Goal: Task Accomplishment & Management: Manage account settings

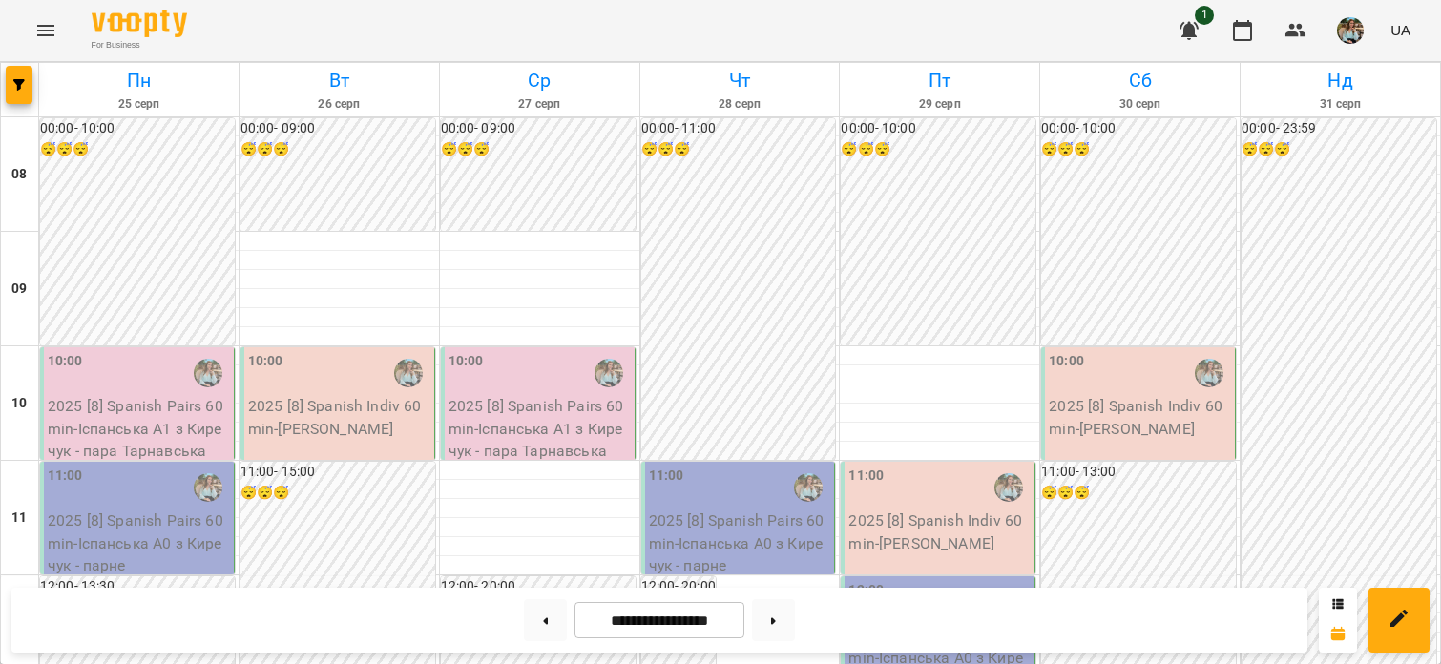
scroll to position [70, 0]
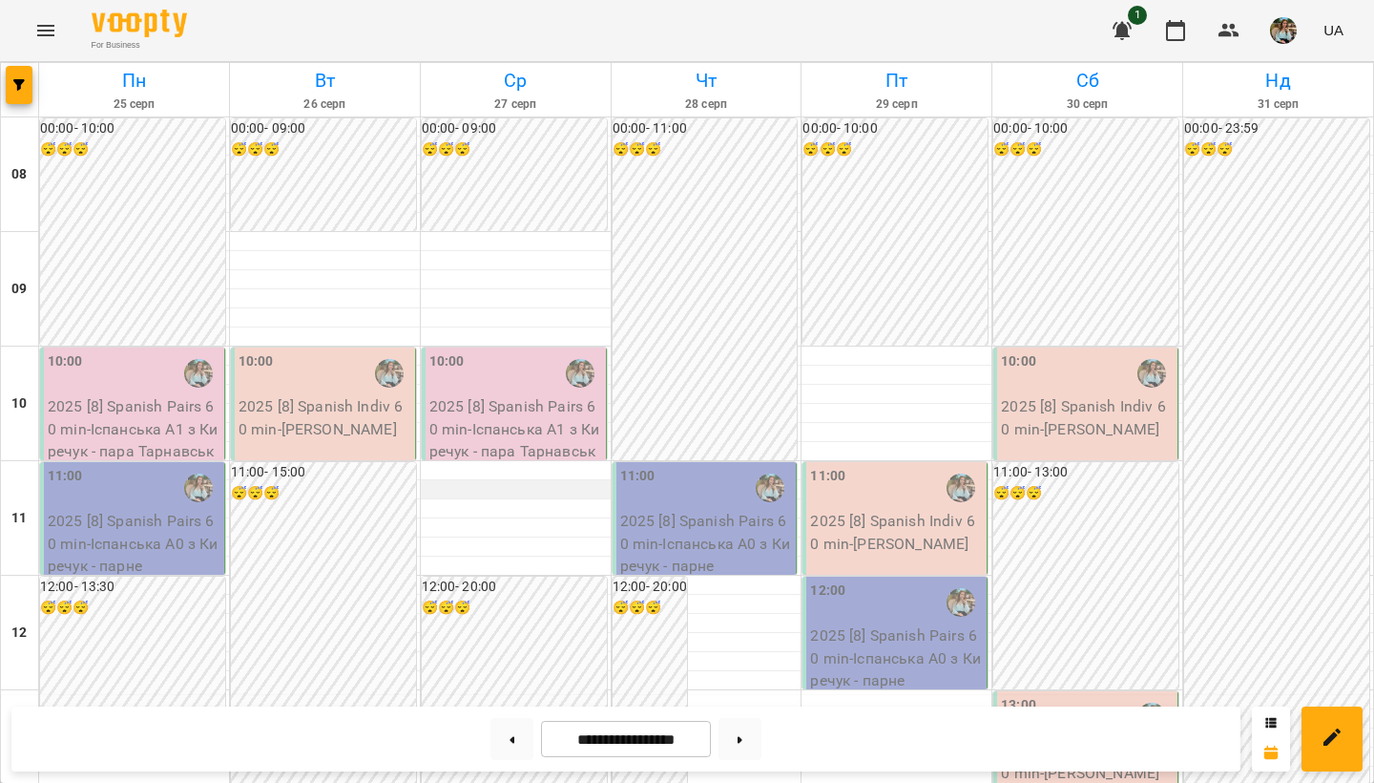
scroll to position [1032, 0]
click at [495, 748] on button at bounding box center [512, 739] width 43 height 42
type input "**********"
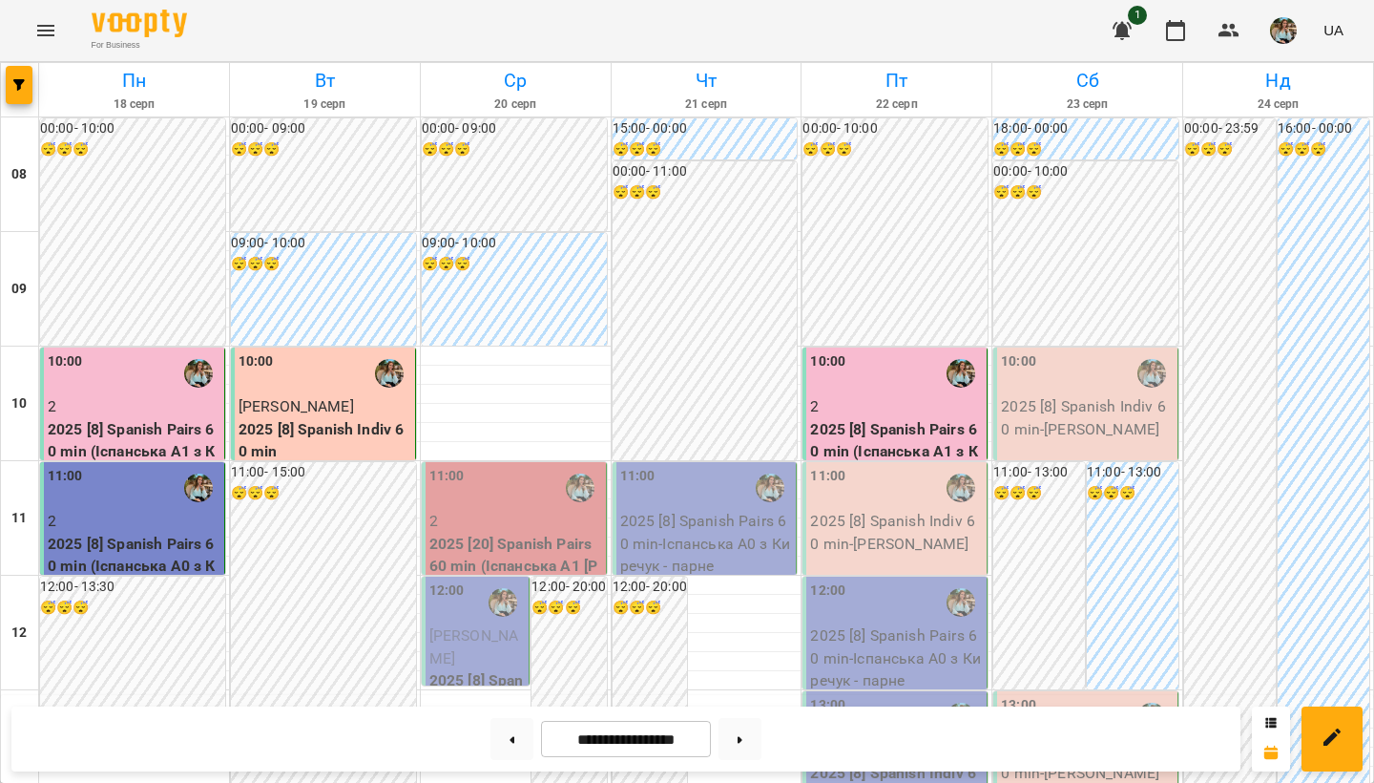
scroll to position [1138, 0]
click at [1286, 31] on img "button" at bounding box center [1283, 30] width 27 height 27
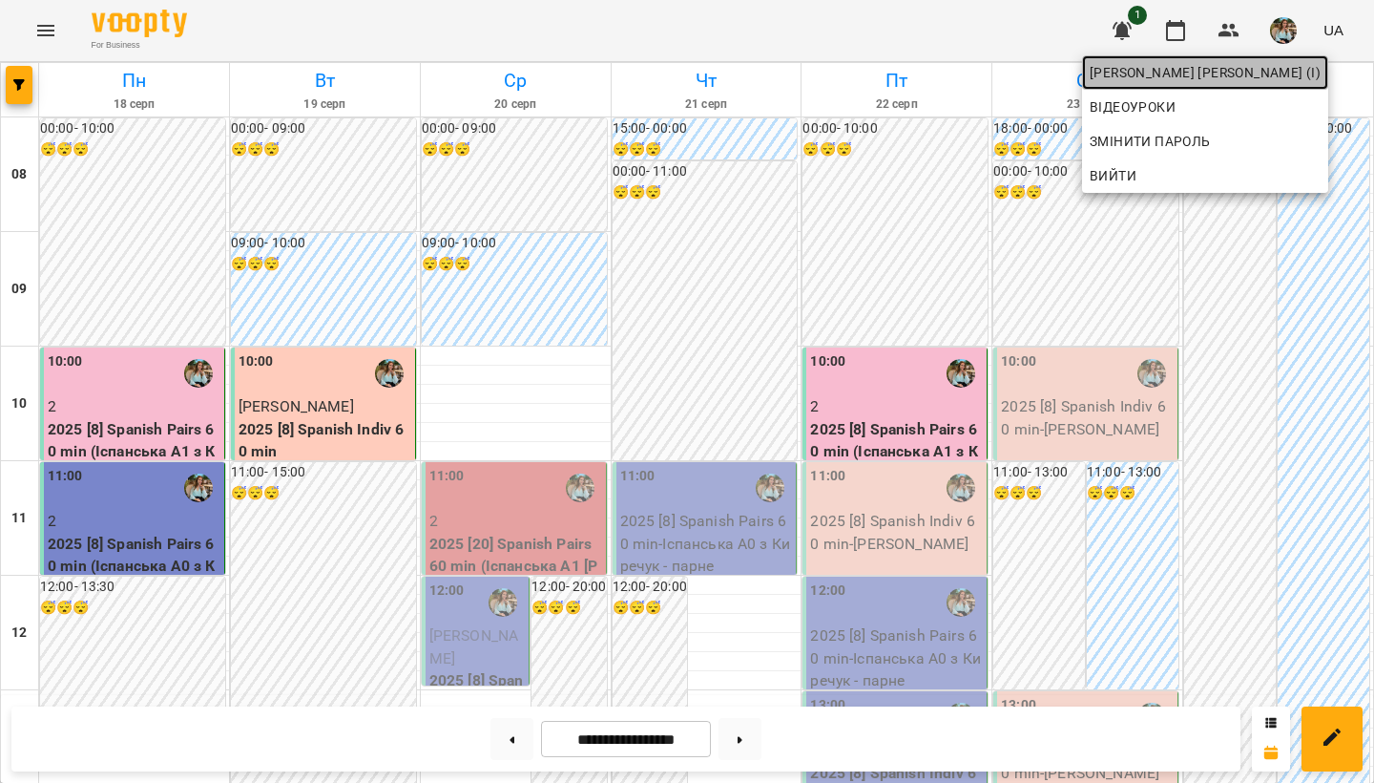
click at [1270, 75] on span "[PERSON_NAME] [PERSON_NAME] (і)" at bounding box center [1205, 72] width 231 height 23
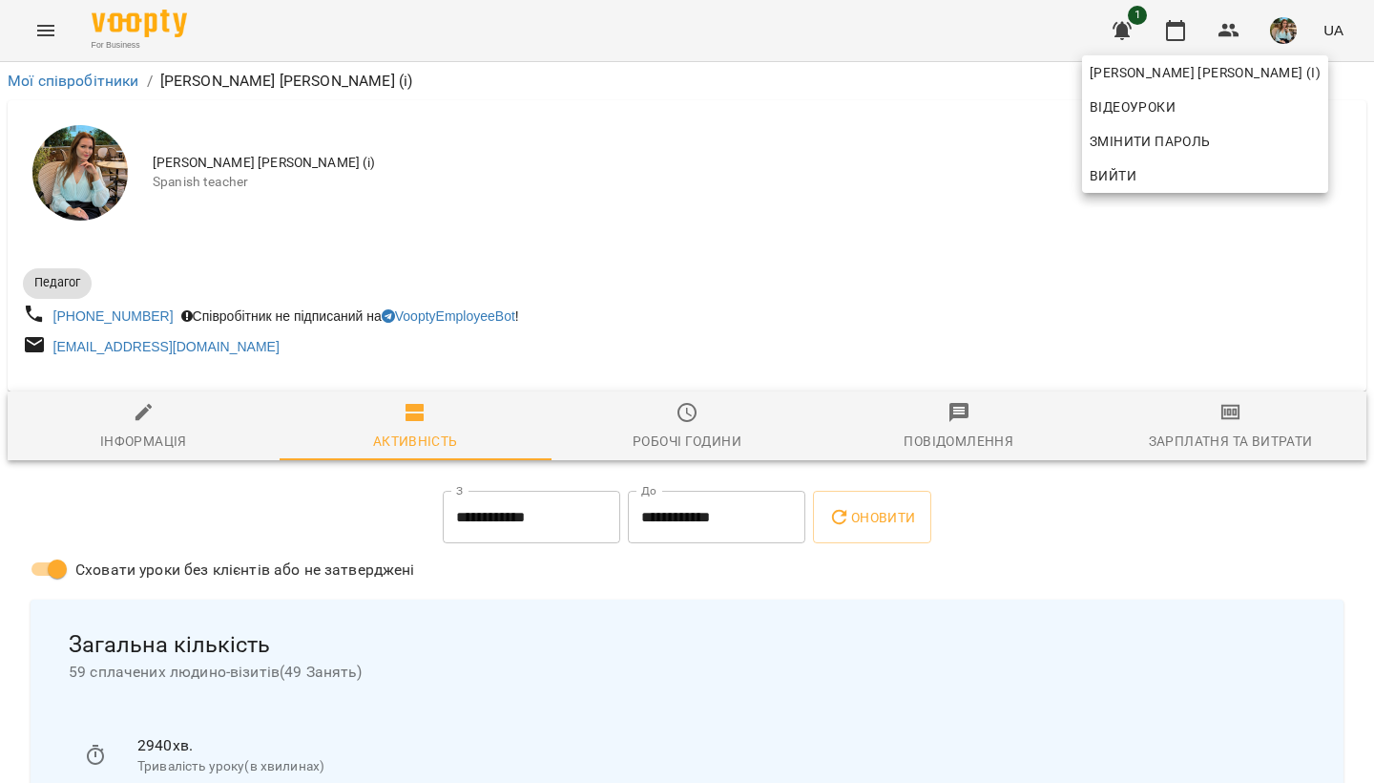
click at [1184, 27] on div at bounding box center [687, 391] width 1374 height 783
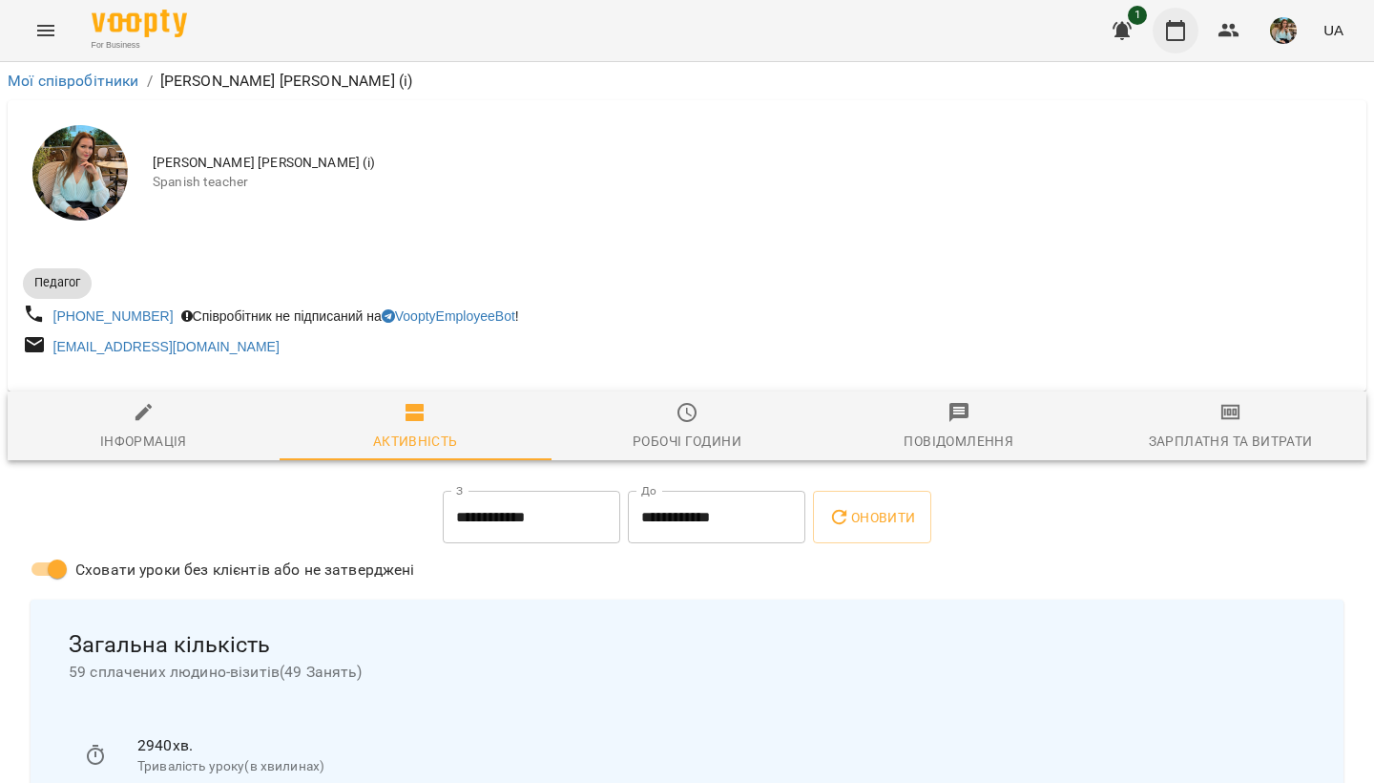
click at [1184, 31] on icon "button" at bounding box center [1175, 30] width 23 height 23
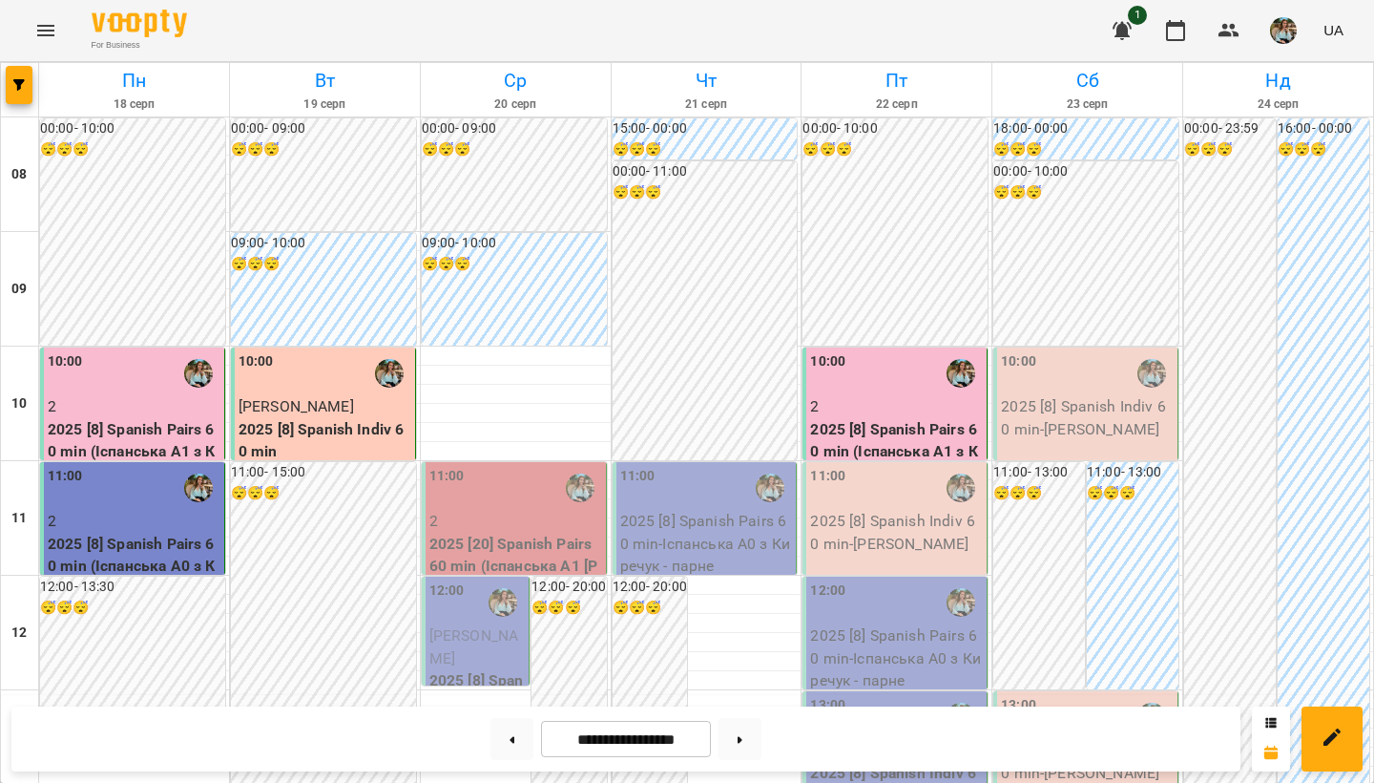
scroll to position [113, 0]
click at [1290, 25] on img "button" at bounding box center [1283, 30] width 27 height 27
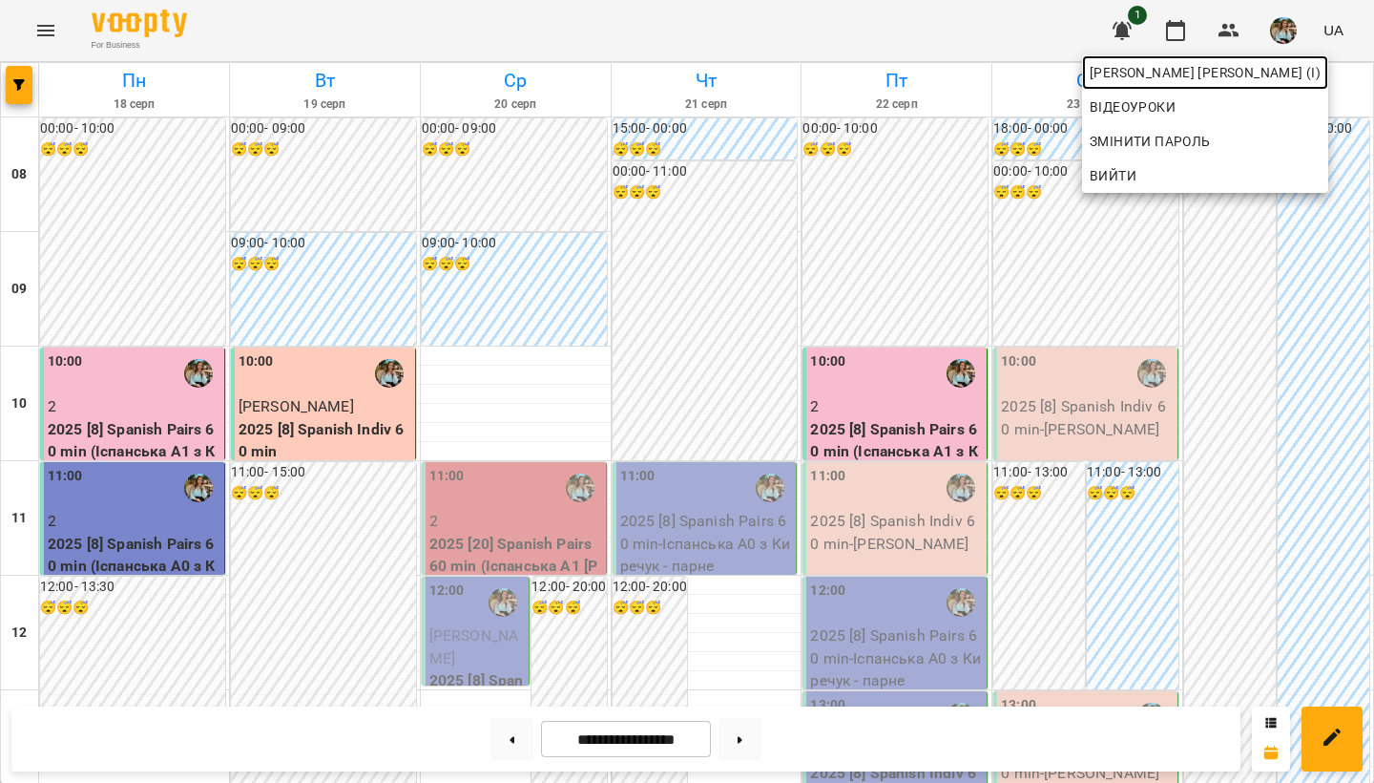
click at [1166, 77] on span "[PERSON_NAME] [PERSON_NAME] (і)" at bounding box center [1205, 72] width 231 height 23
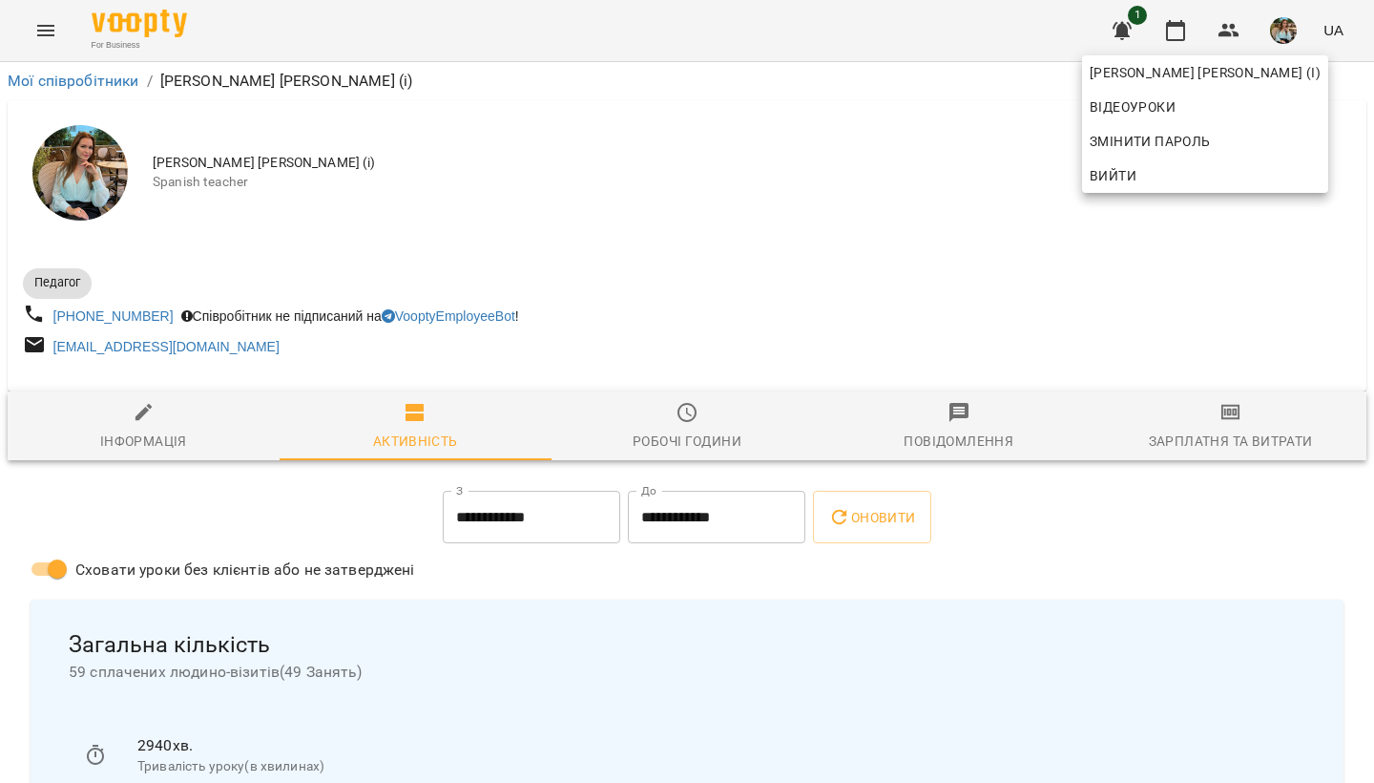
click at [681, 429] on div at bounding box center [687, 391] width 1374 height 783
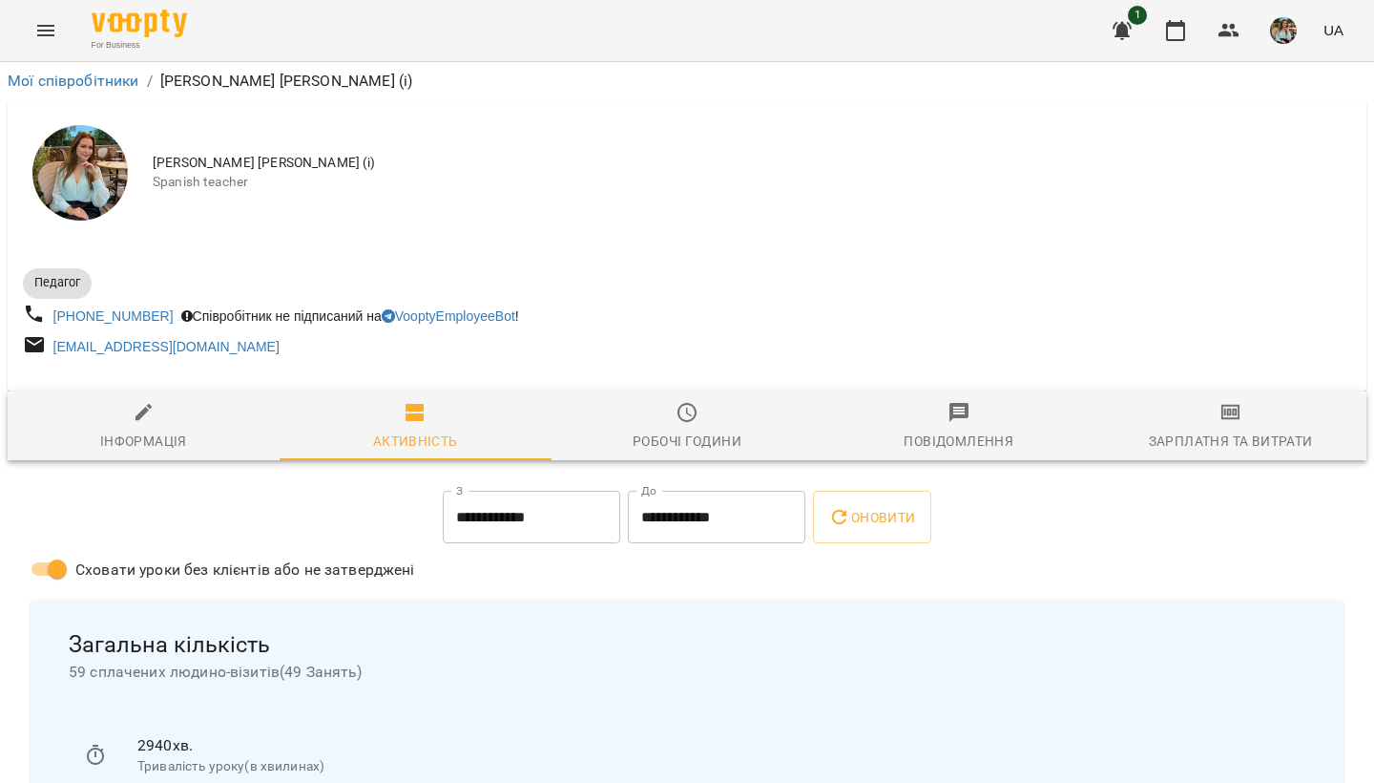
click at [690, 422] on icon "button" at bounding box center [687, 412] width 19 height 19
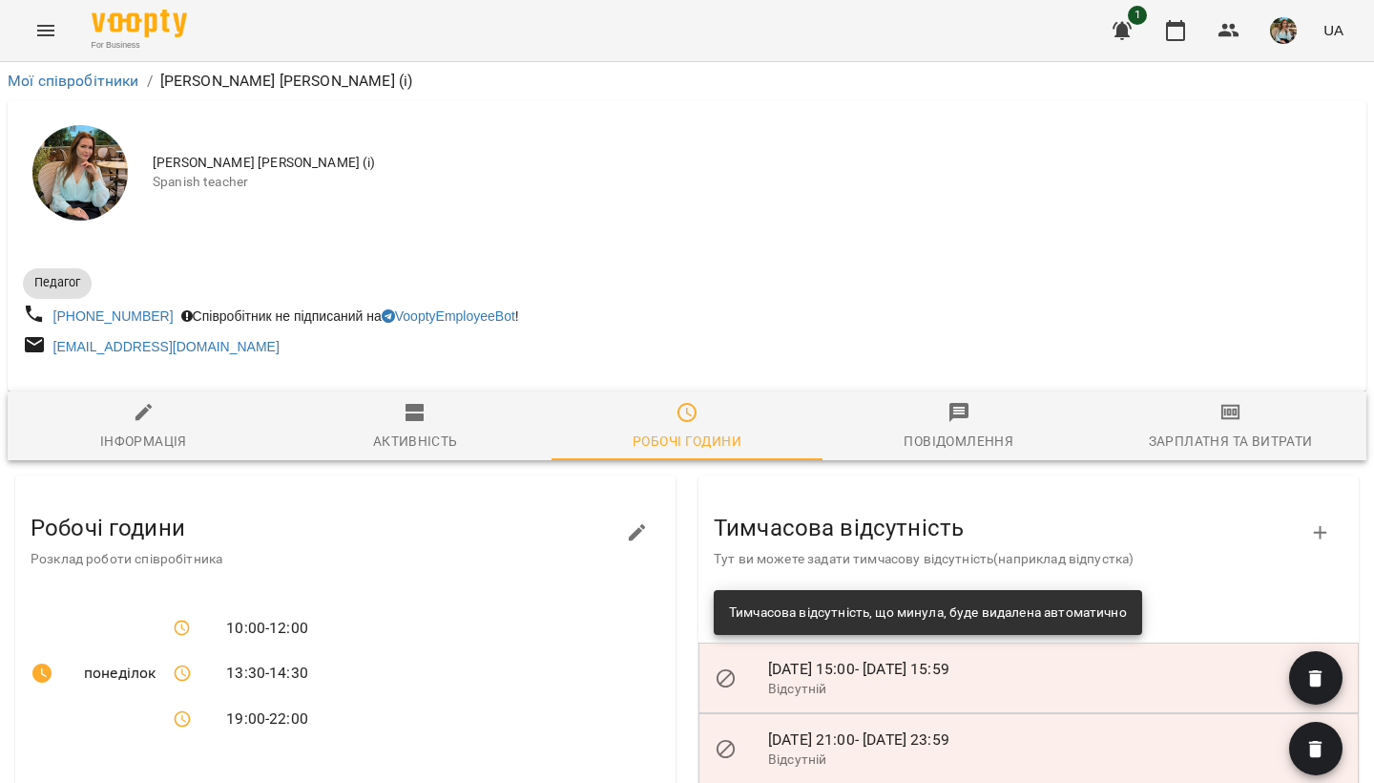
click at [1325, 537] on icon "button" at bounding box center [1320, 532] width 23 height 23
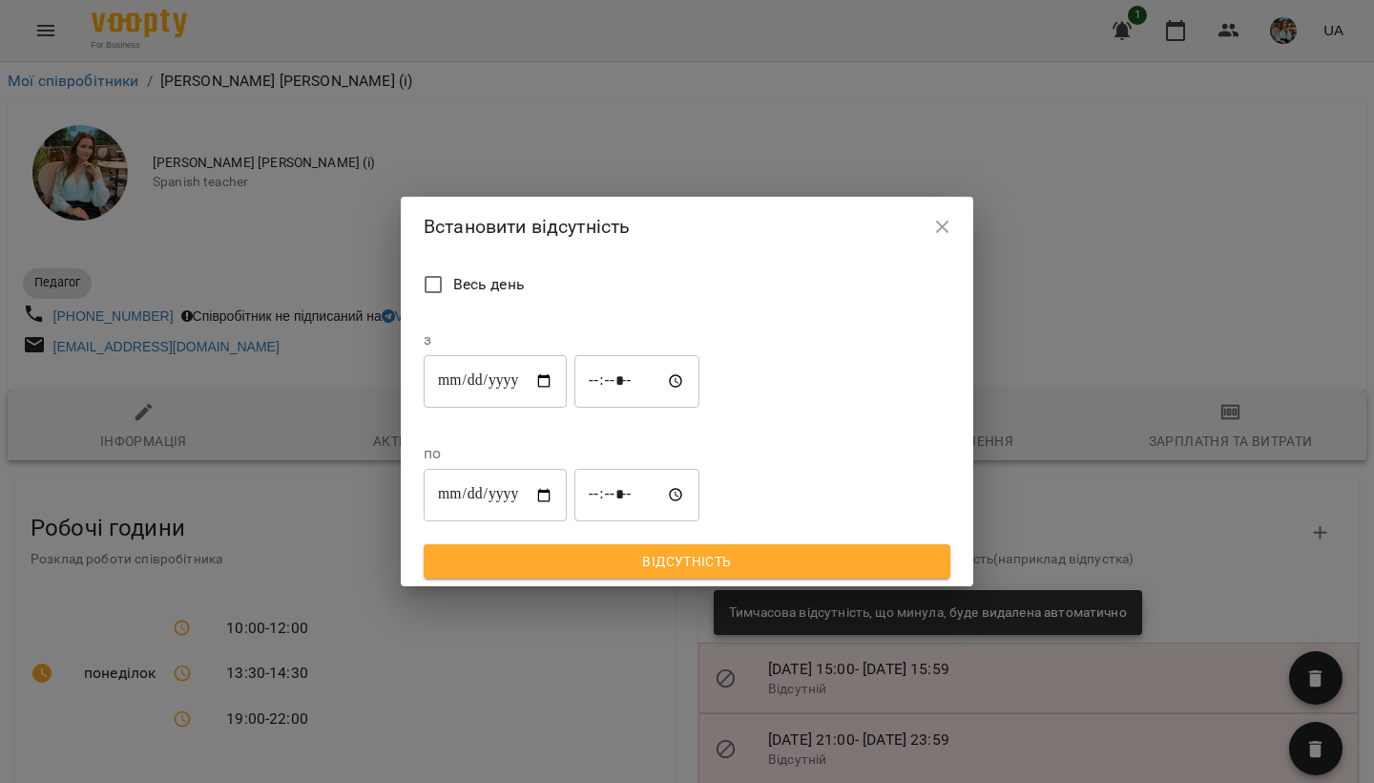
click at [941, 239] on icon "button" at bounding box center [942, 227] width 23 height 23
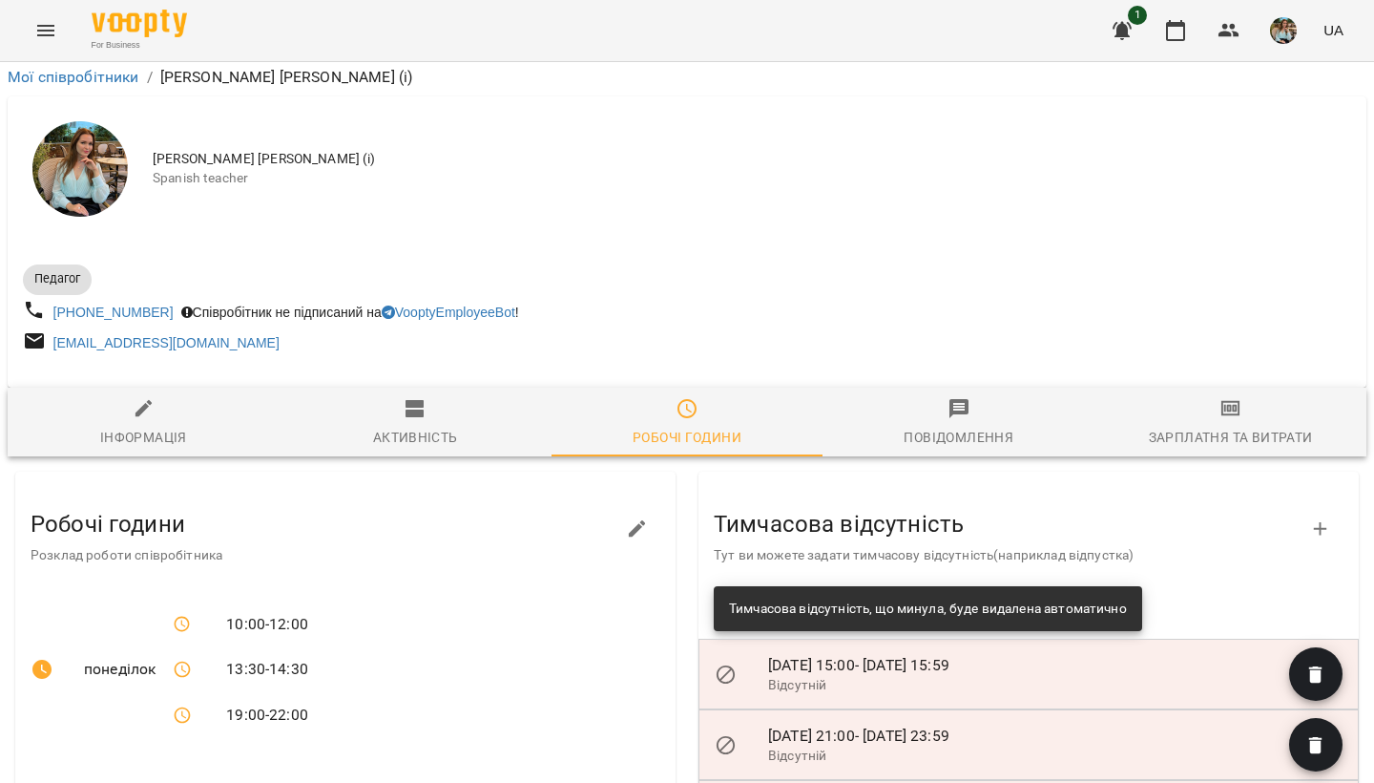
scroll to position [1039, 0]
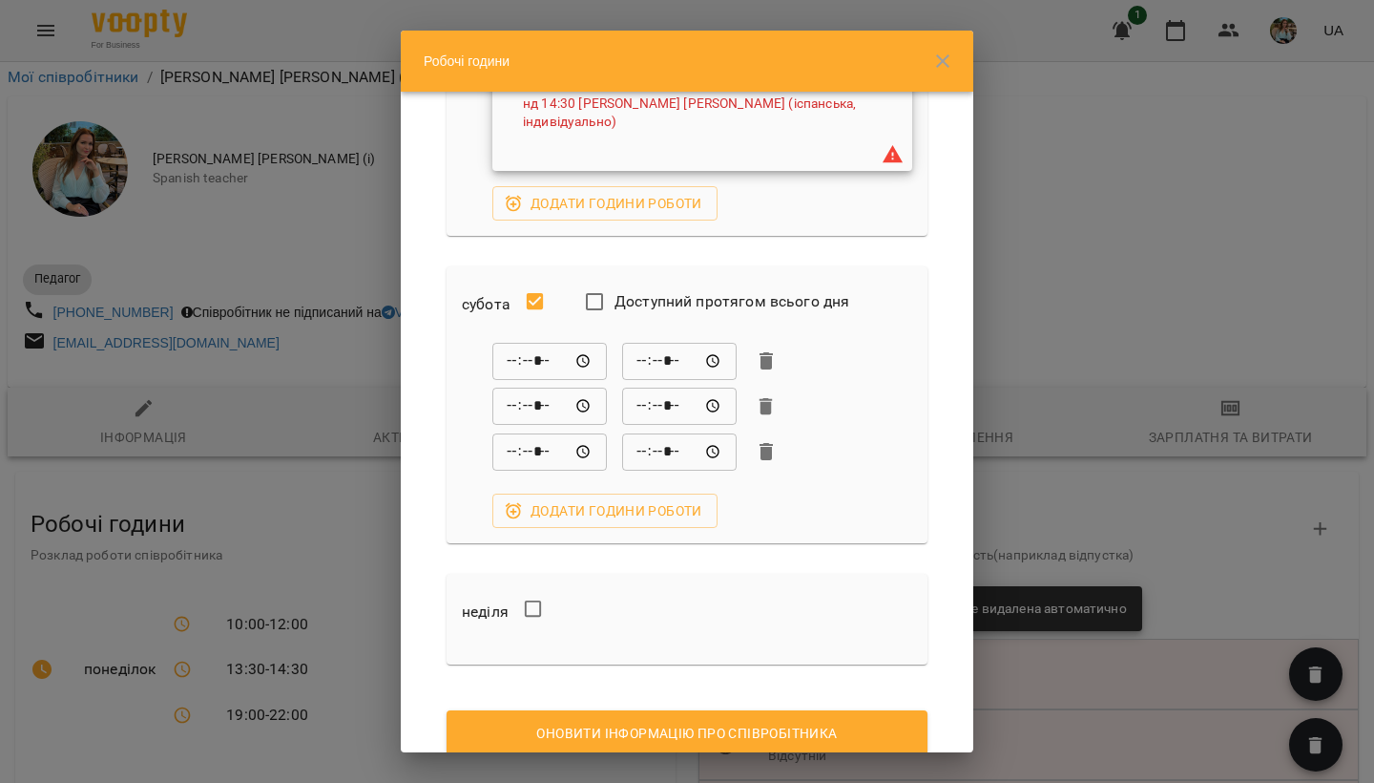
scroll to position [1823, 0]
click at [650, 343] on input "*****" at bounding box center [679, 362] width 115 height 38
type input "*****"
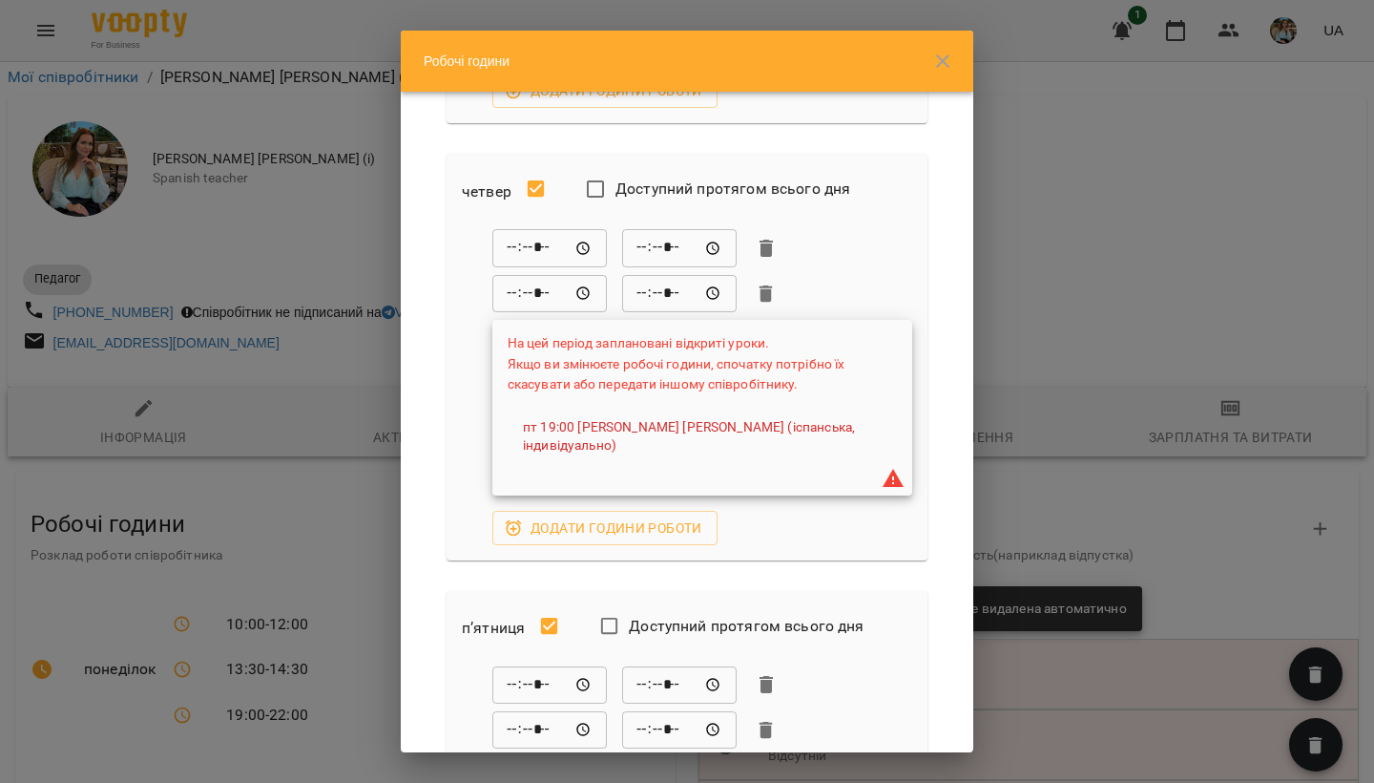
scroll to position [1010, 0]
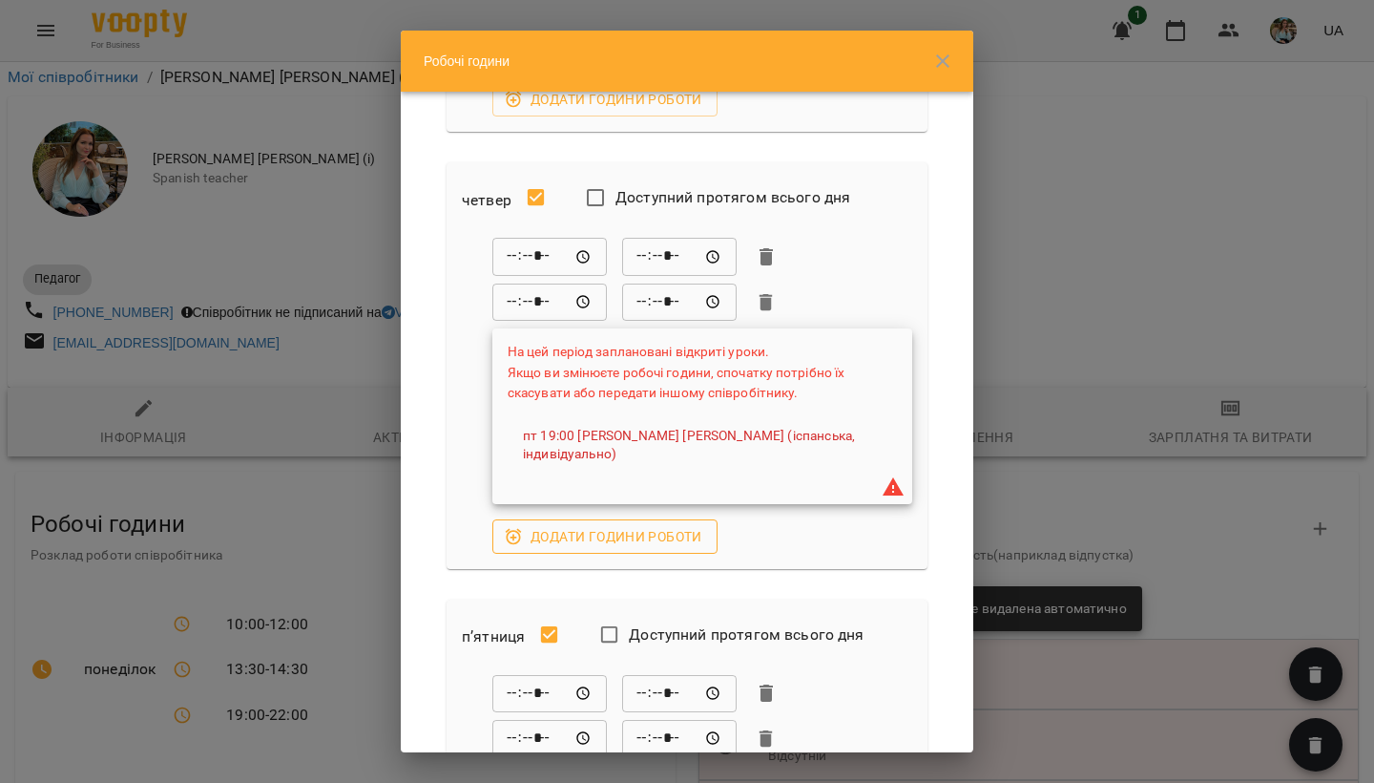
click at [631, 525] on span "Додати години роботи" at bounding box center [605, 536] width 195 height 23
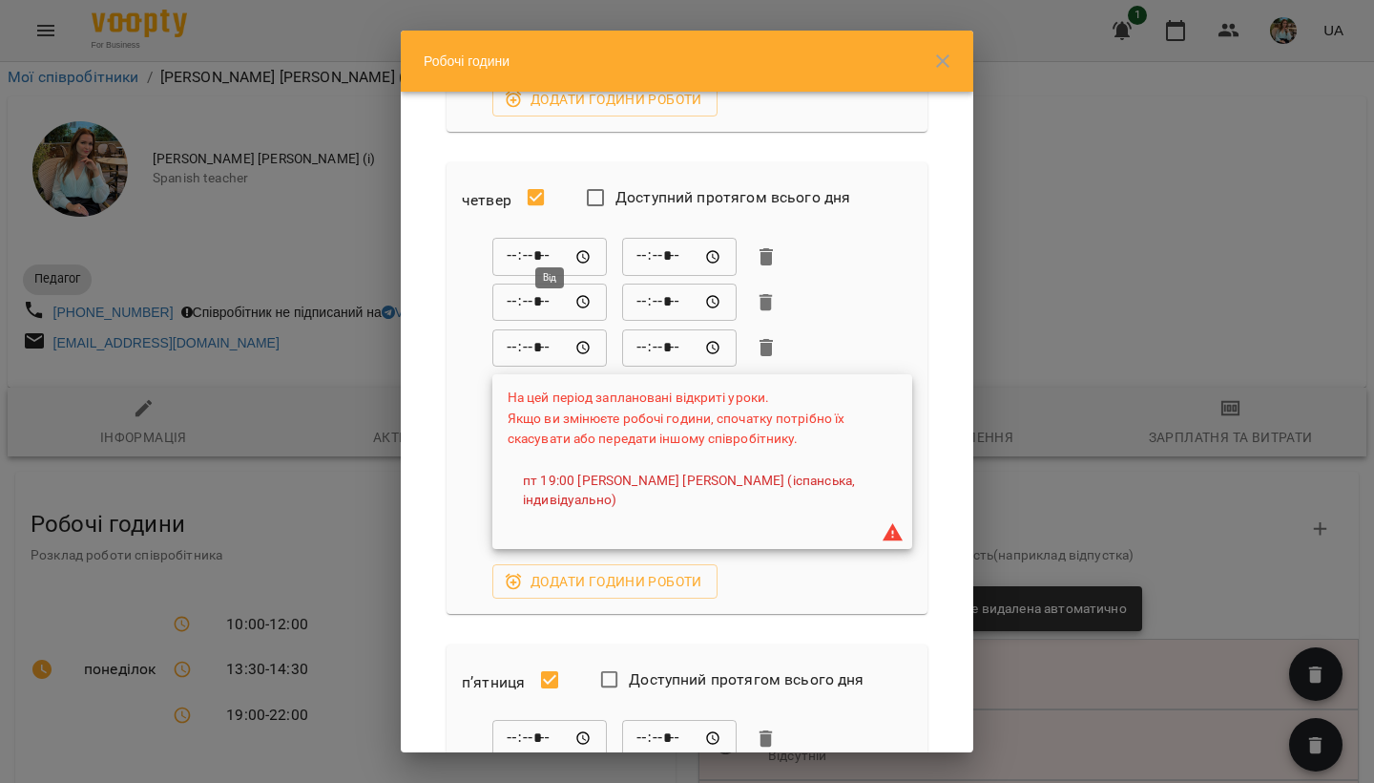
click at [519, 238] on input "*****" at bounding box center [549, 257] width 115 height 38
type input "*****"
click at [512, 283] on input "*****" at bounding box center [549, 302] width 115 height 38
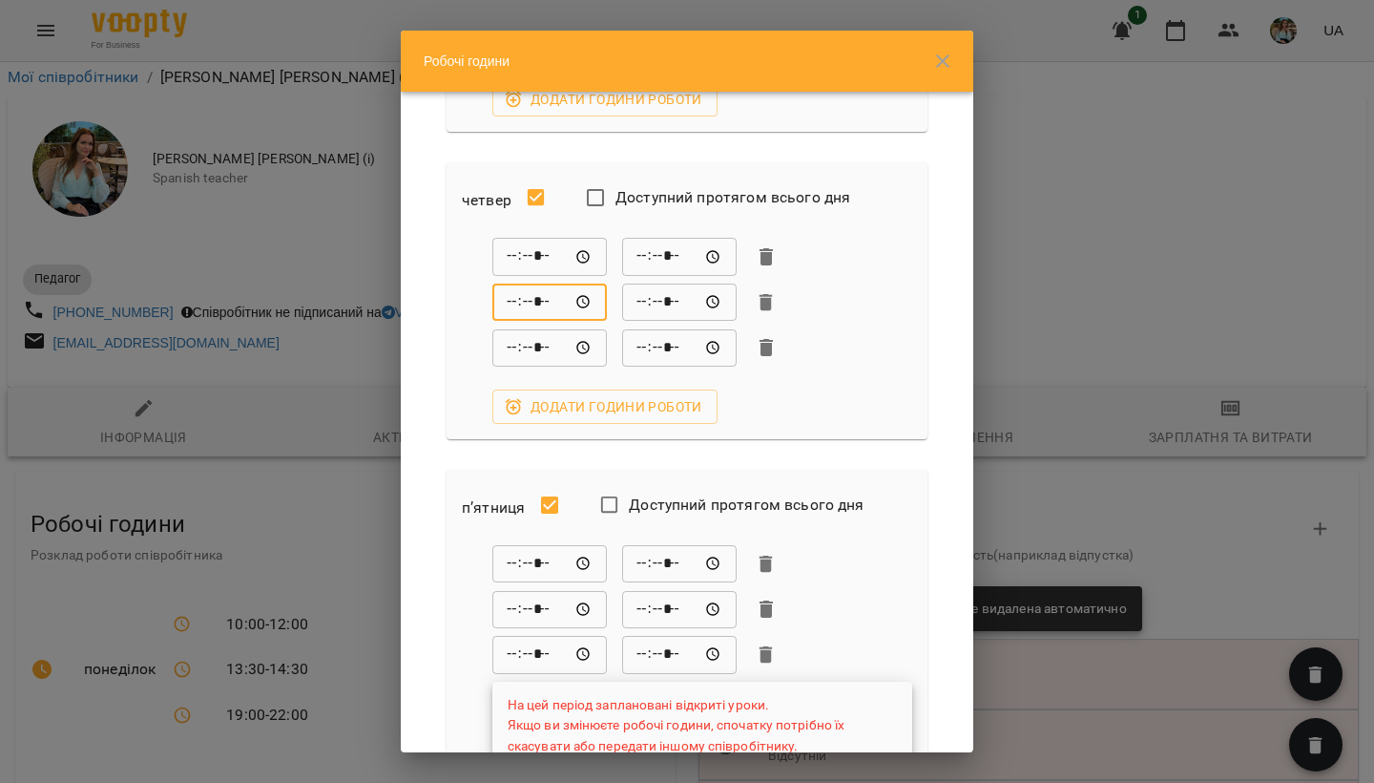
type input "*****"
click at [935, 258] on form "понеділок Доступний протягом всього дня ***** ​ ***** ​ ***** ​ ***** ​ ***** ​…" at bounding box center [687, 292] width 527 height 2404
click at [766, 339] on icon "button" at bounding box center [766, 347] width 13 height 17
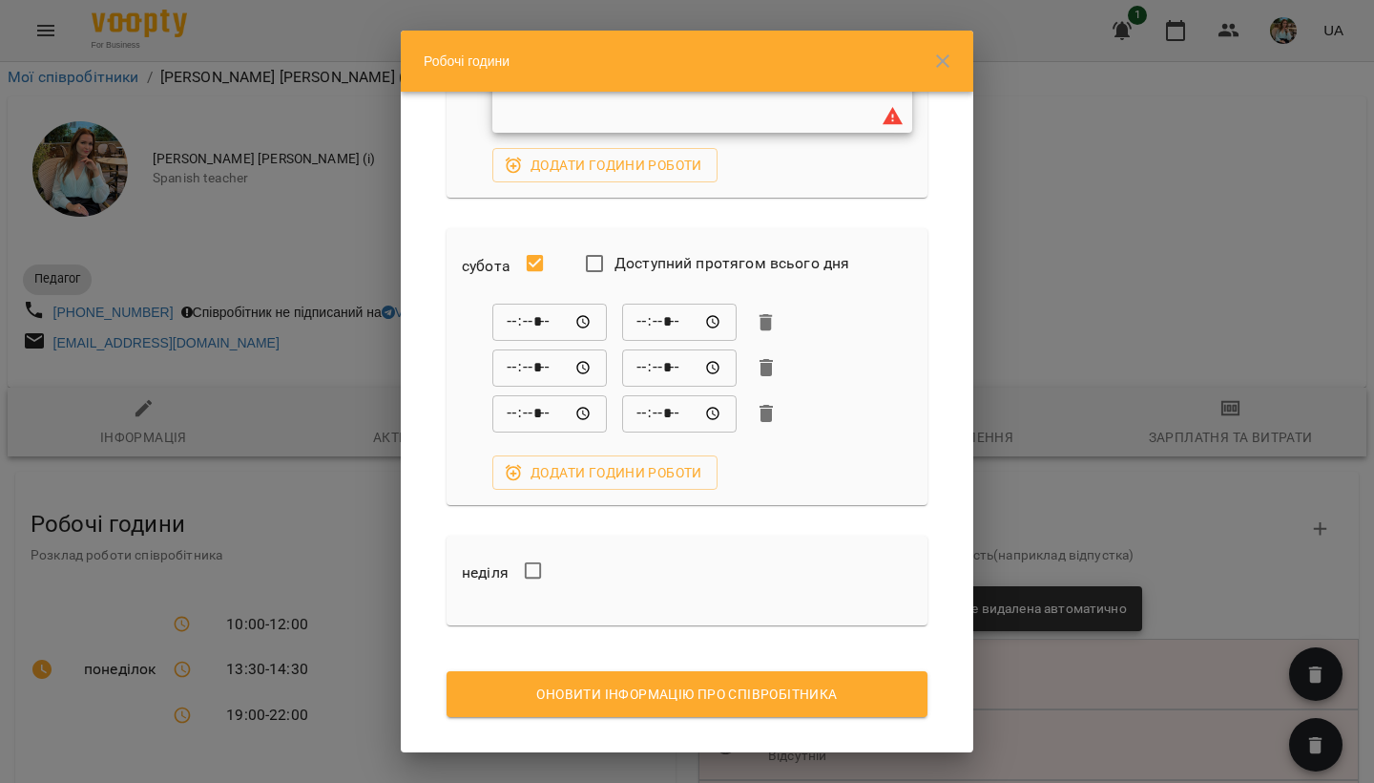
scroll to position [1670, 0]
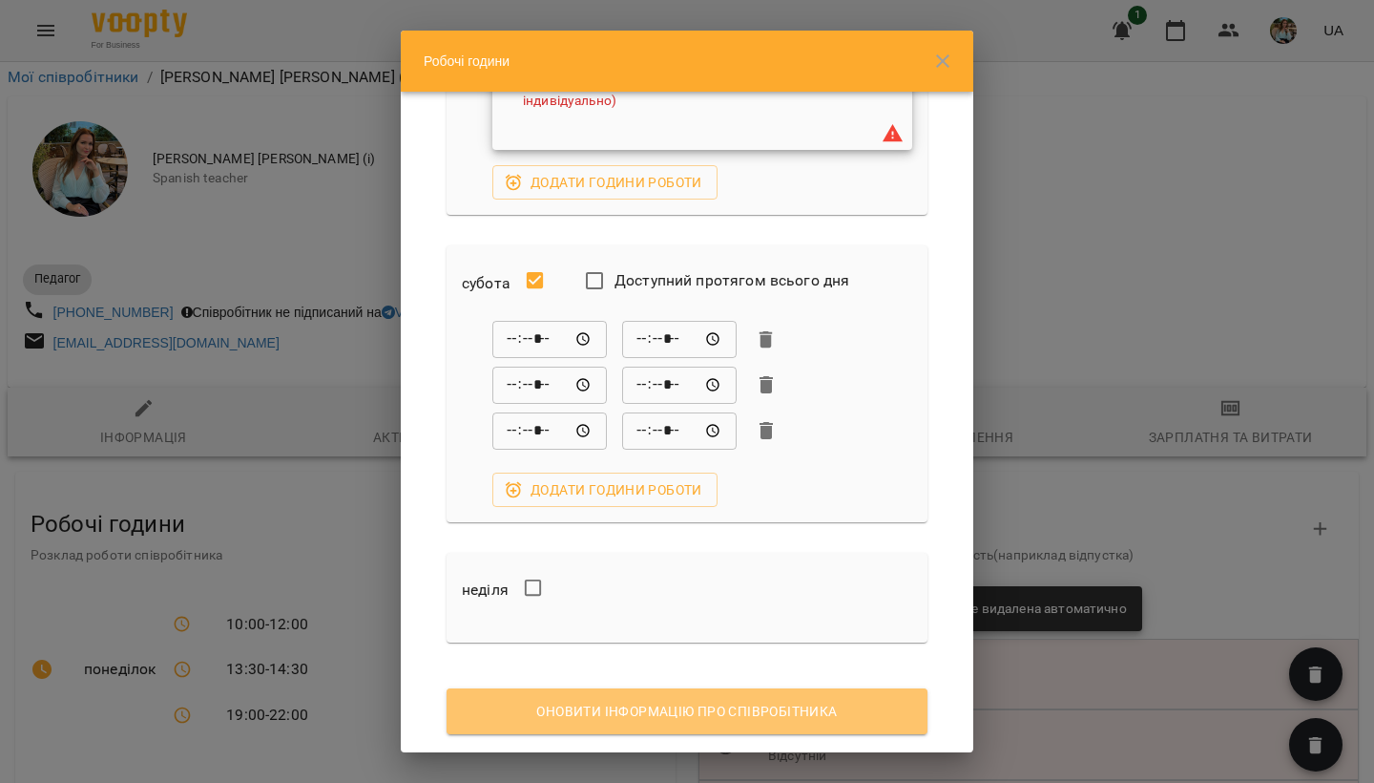
click at [674, 700] on span "Оновити інформацію про співробітника" at bounding box center [687, 711] width 450 height 23
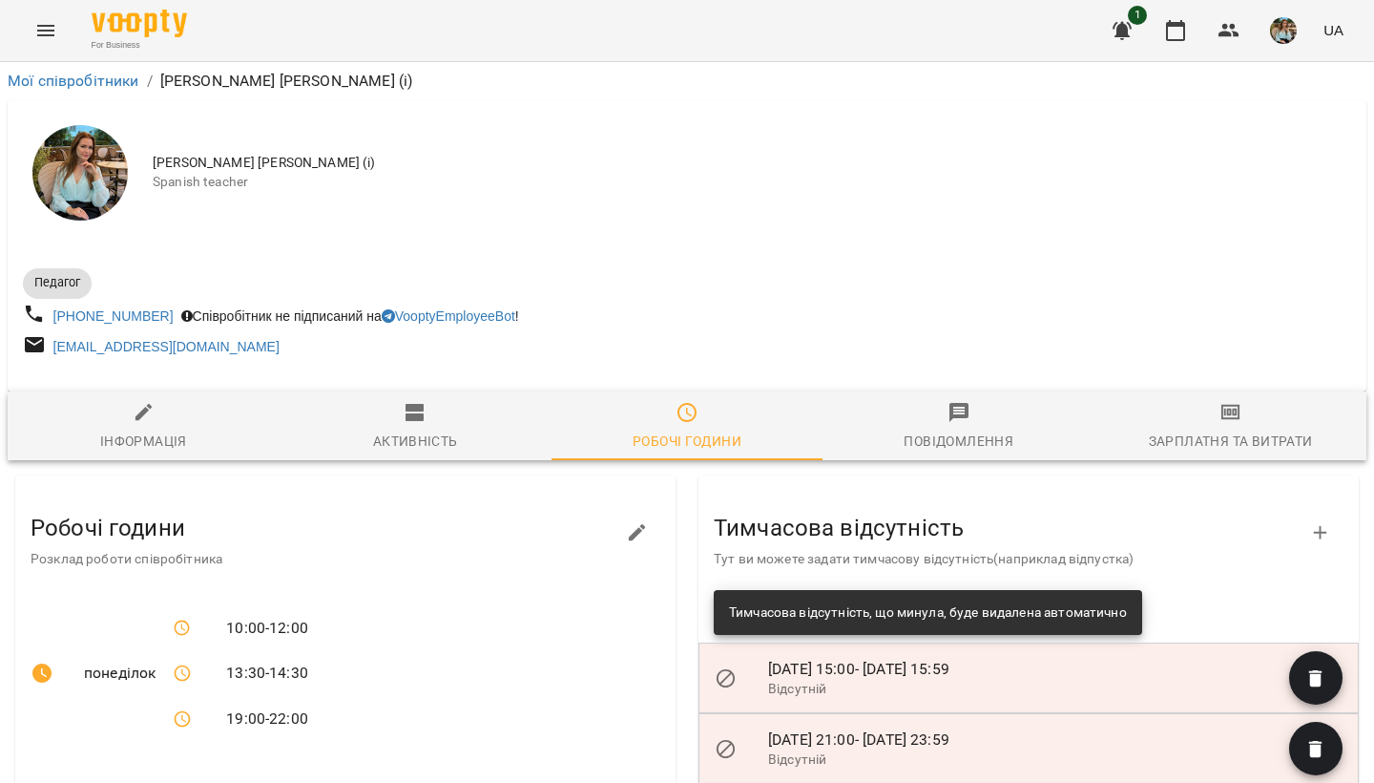
scroll to position [0, 0]
click at [1296, 19] on img "button" at bounding box center [1283, 30] width 27 height 27
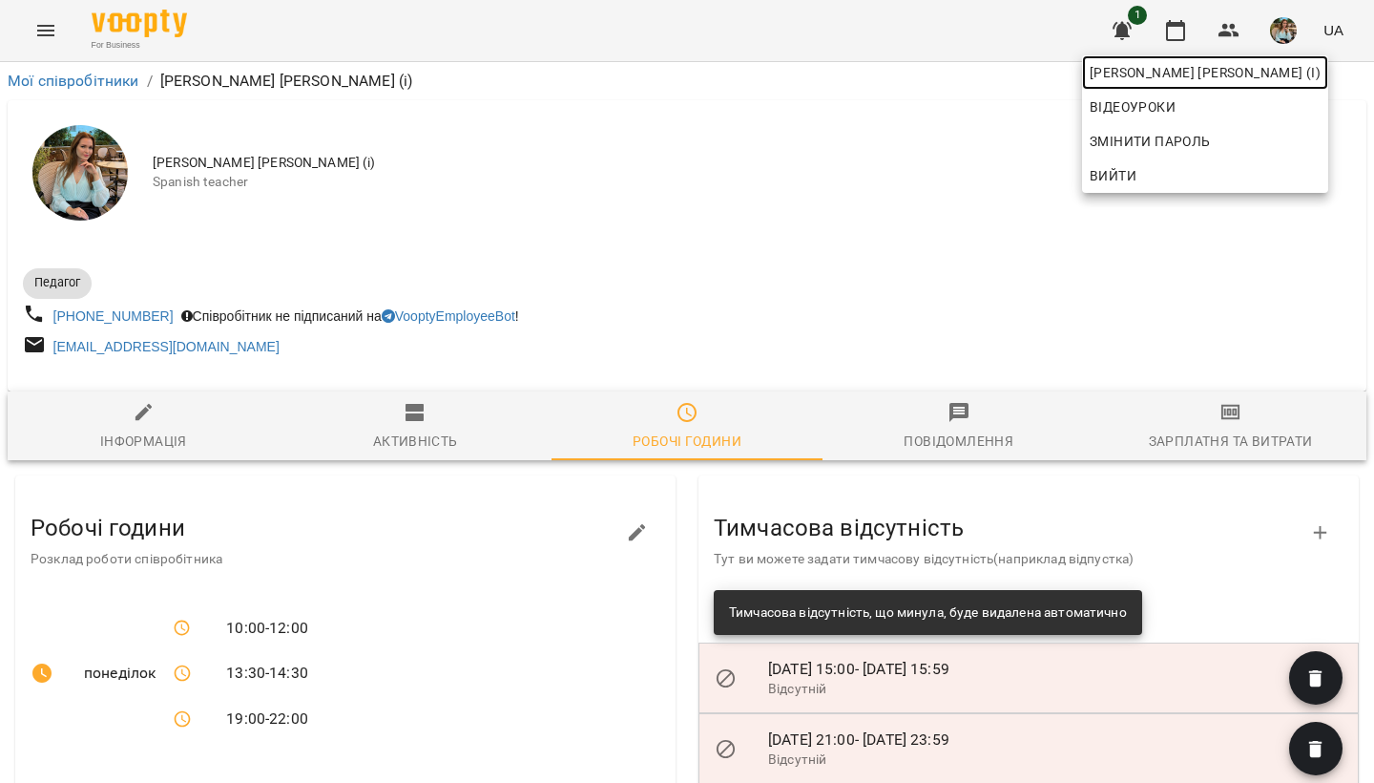
click at [1263, 73] on span "[PERSON_NAME] [PERSON_NAME] (і)" at bounding box center [1205, 72] width 231 height 23
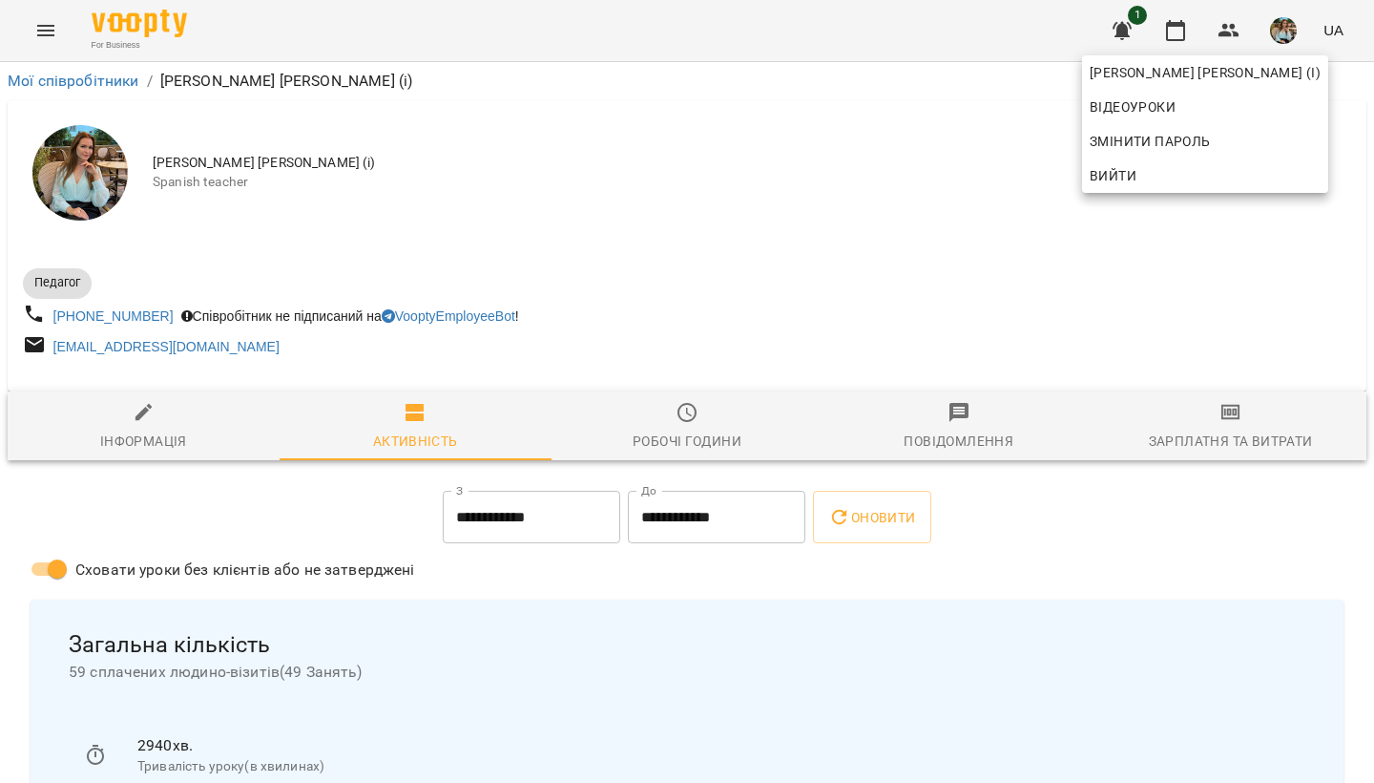
click at [763, 286] on div at bounding box center [687, 391] width 1374 height 783
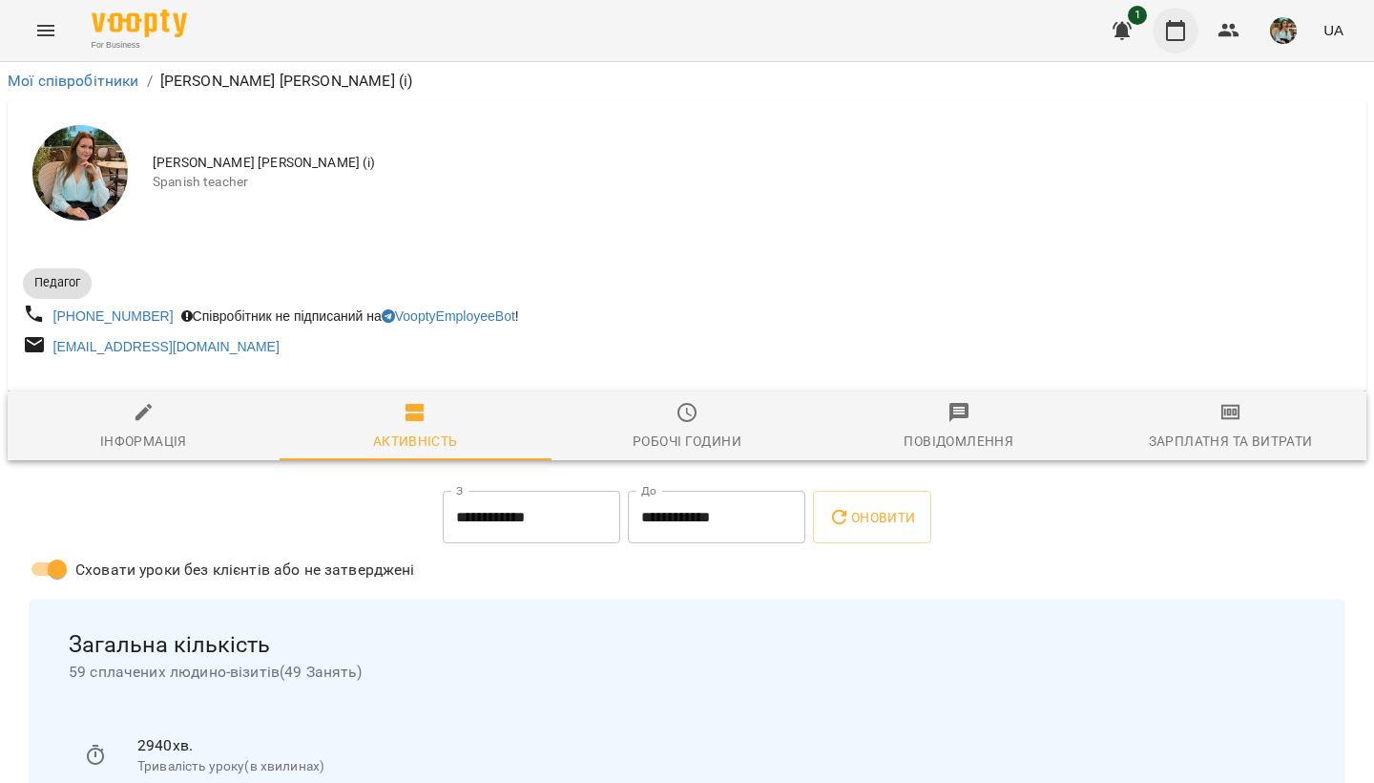
click at [1185, 29] on icon "button" at bounding box center [1175, 30] width 19 height 21
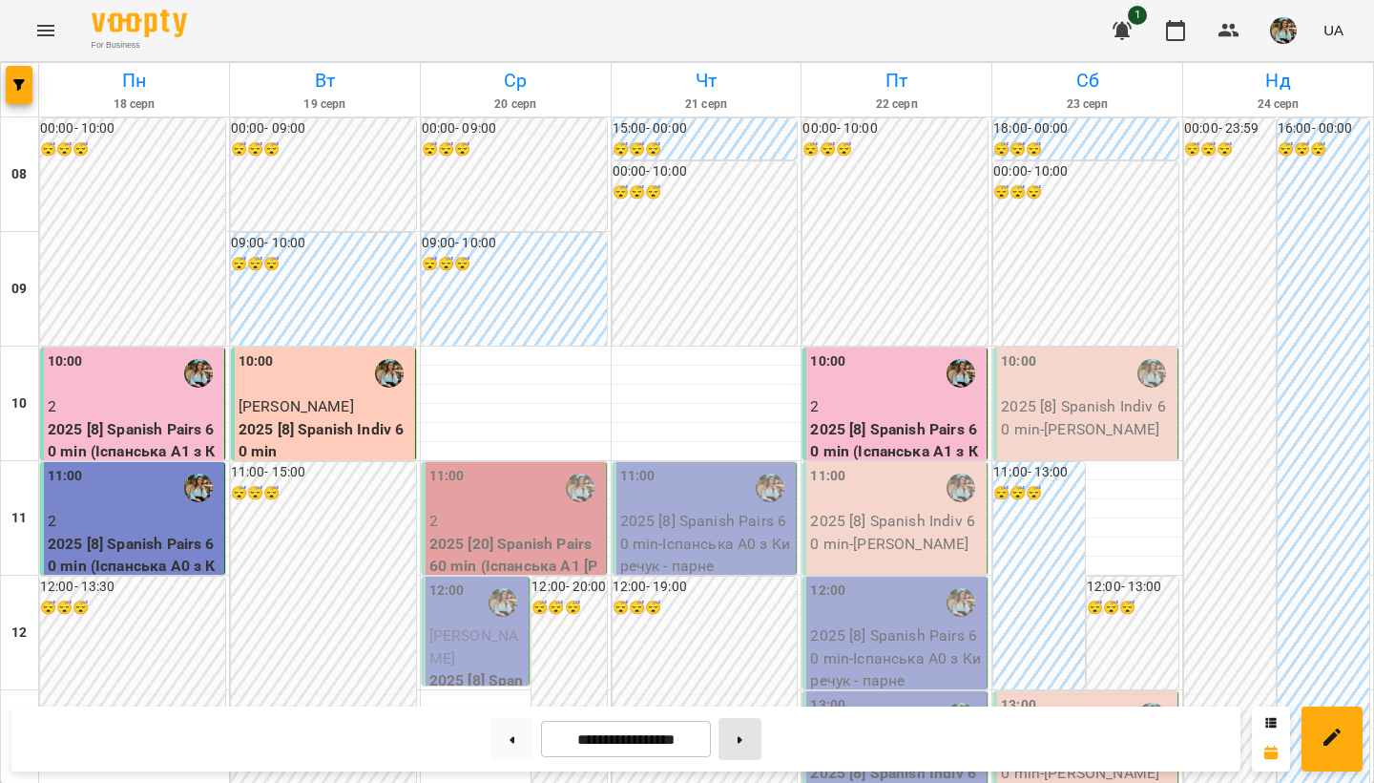
click at [757, 736] on button at bounding box center [740, 739] width 43 height 42
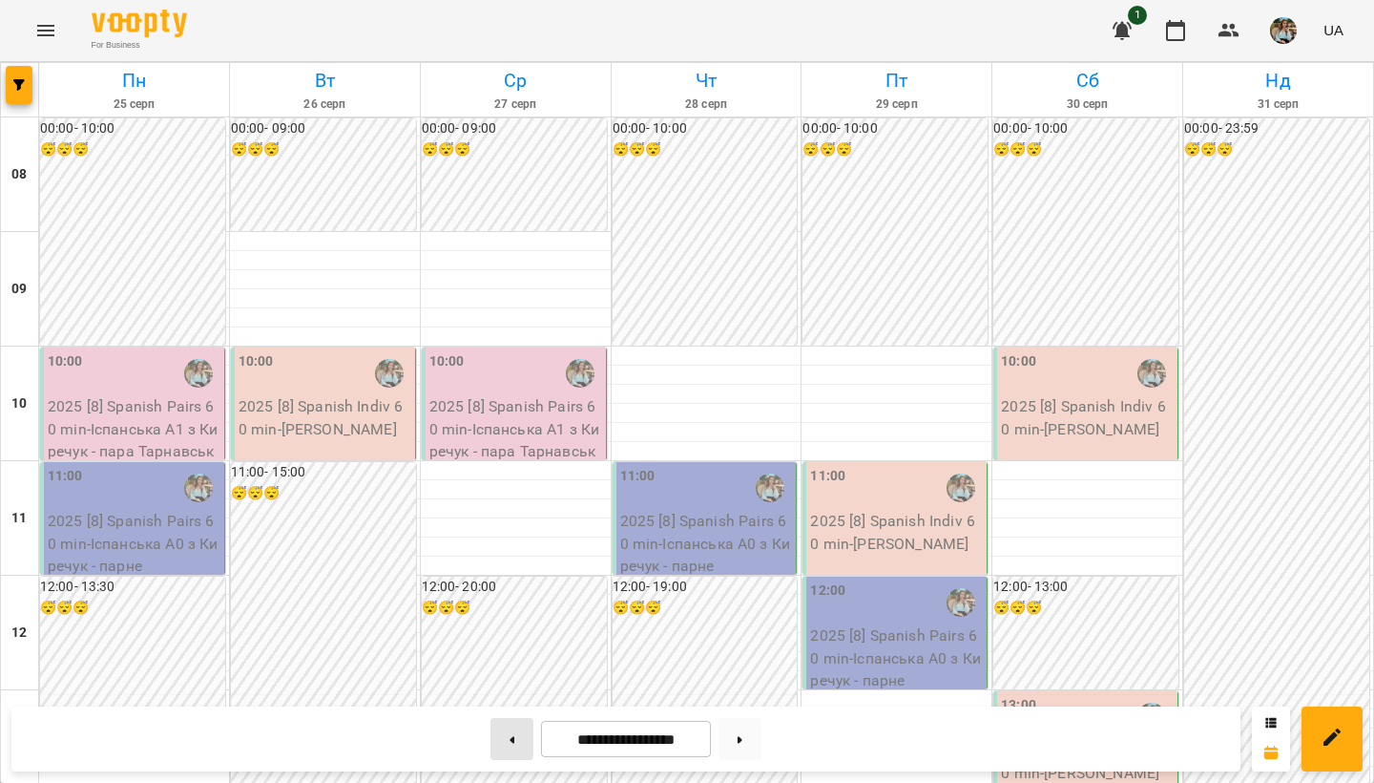
click at [501, 741] on button at bounding box center [512, 739] width 43 height 42
type input "**********"
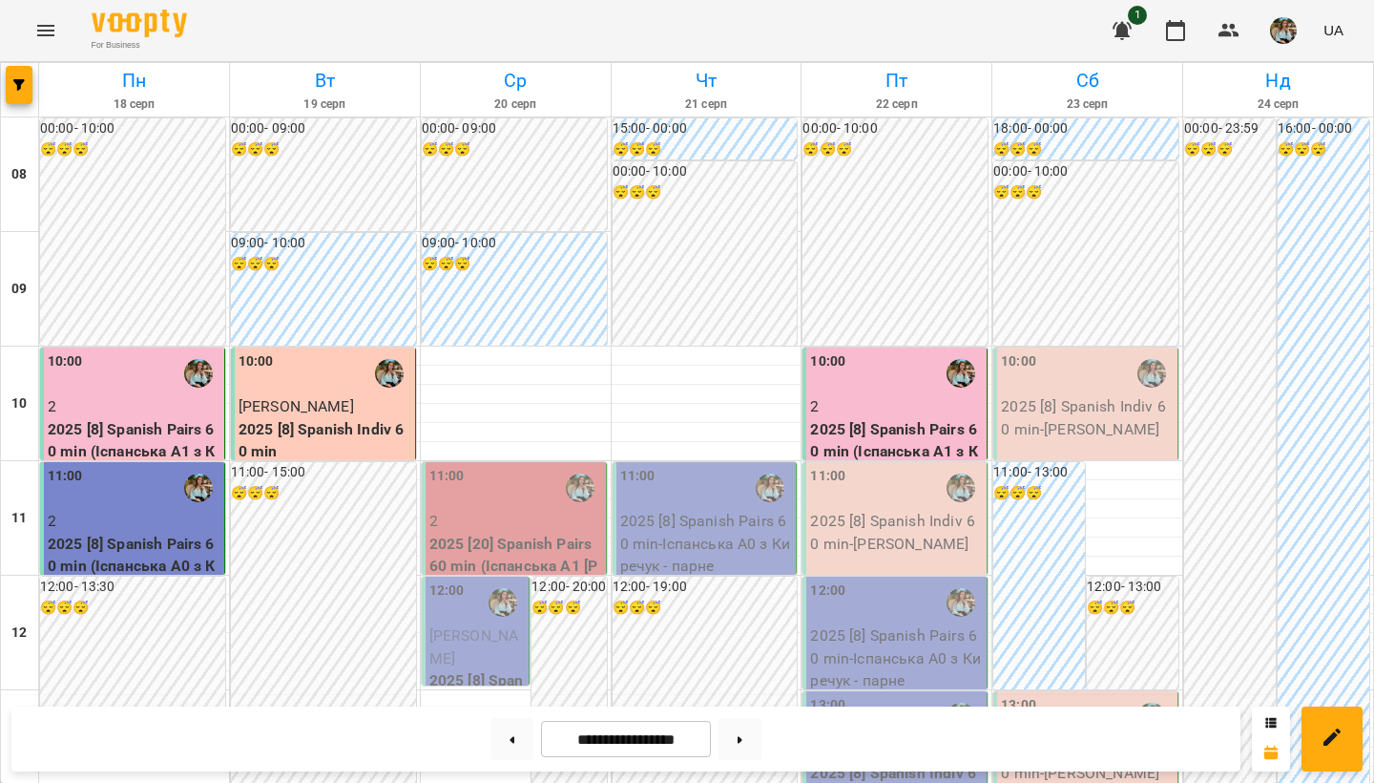
click at [1277, 25] on img "button" at bounding box center [1283, 30] width 27 height 27
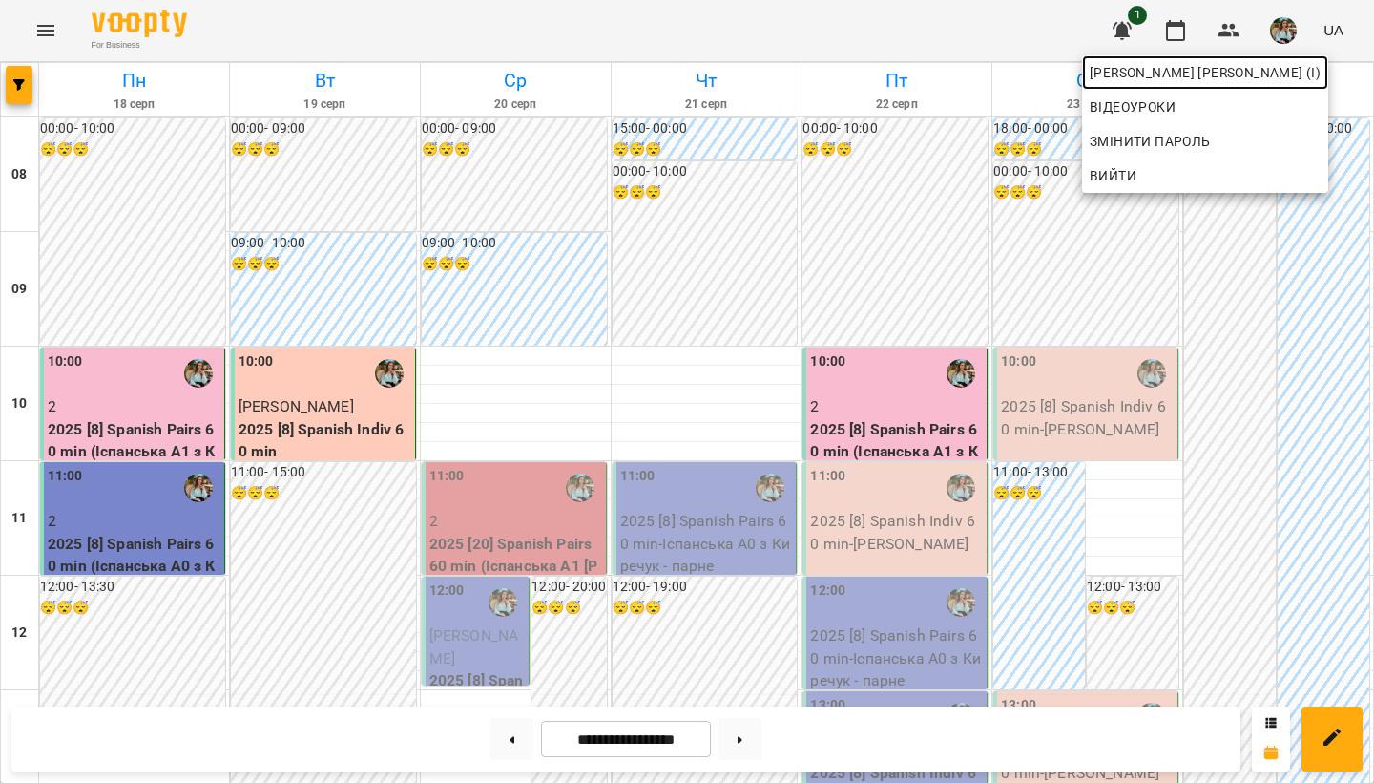
click at [1233, 66] on span "[PERSON_NAME] [PERSON_NAME] (і)" at bounding box center [1205, 72] width 231 height 23
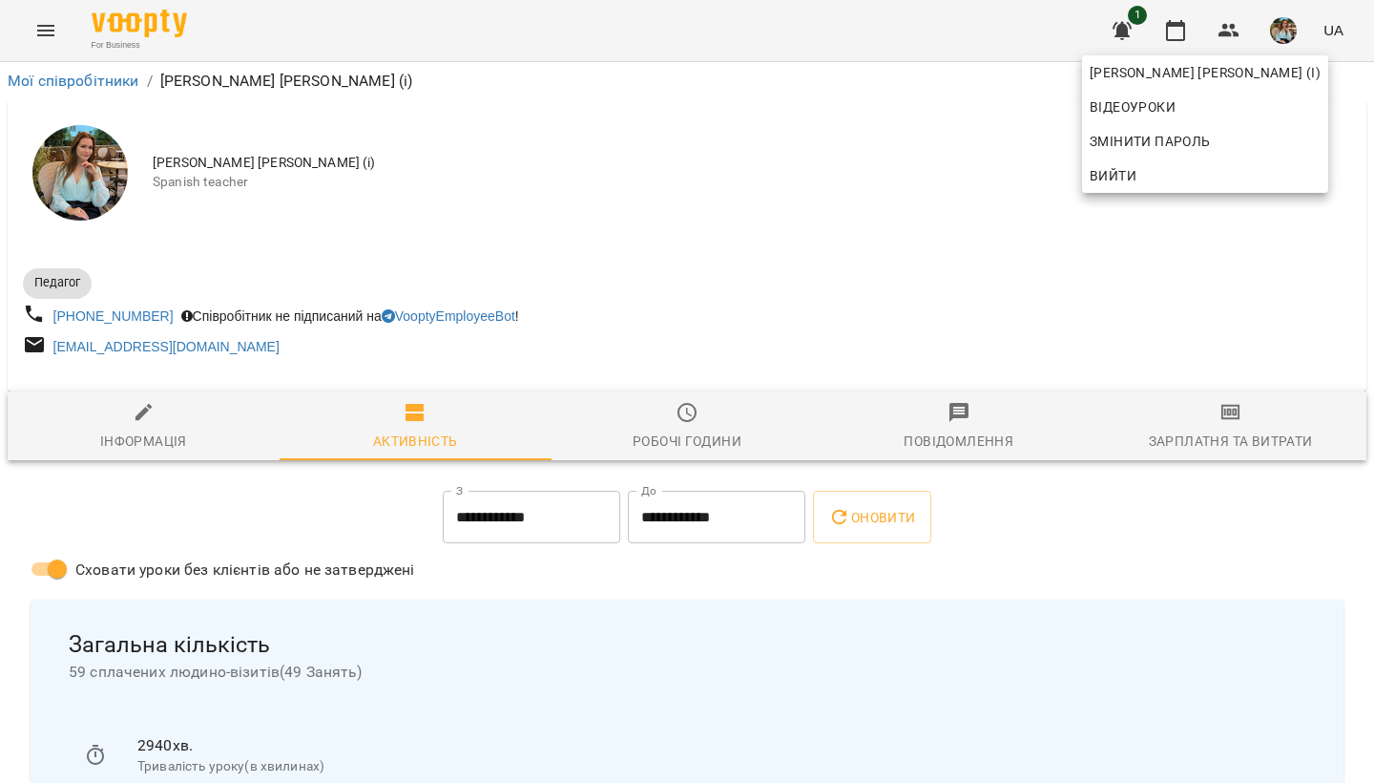
click at [687, 427] on div at bounding box center [687, 391] width 1374 height 783
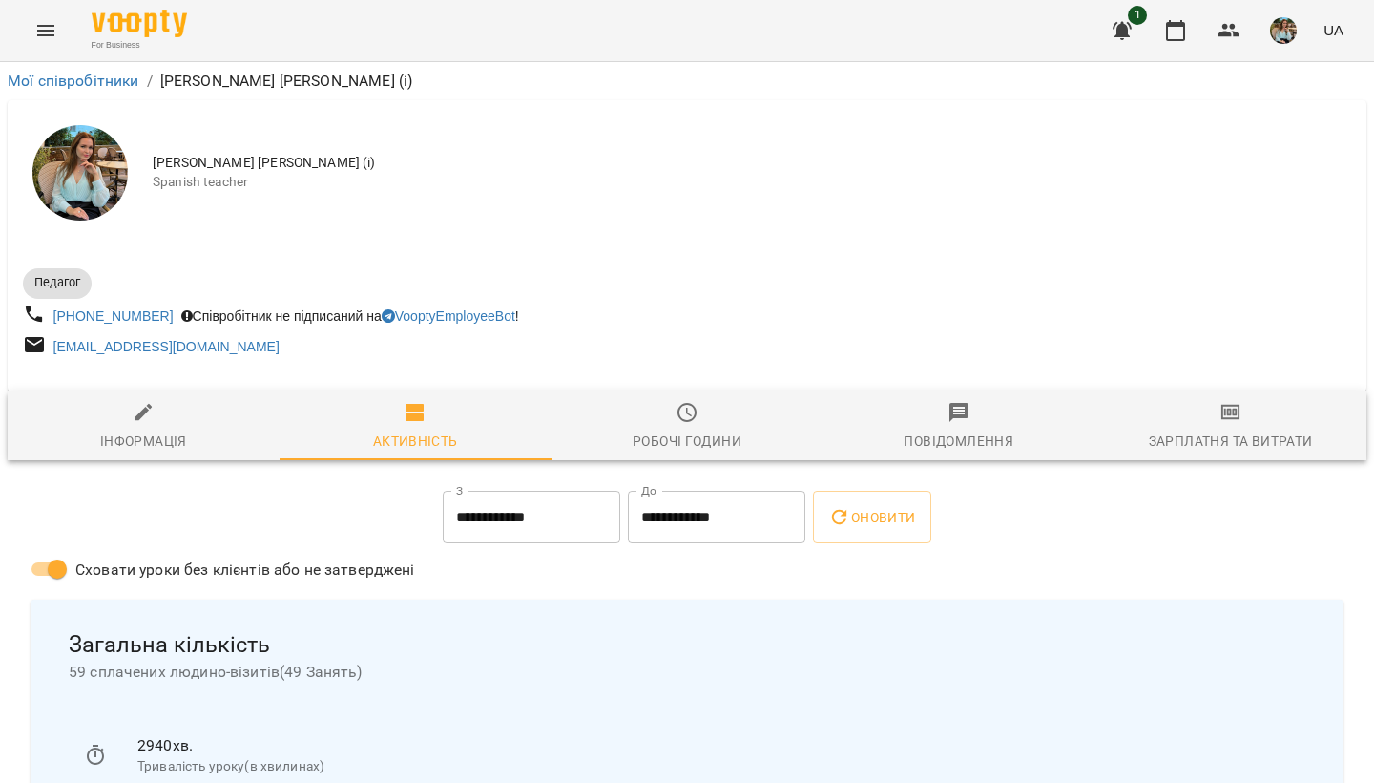
click at [683, 422] on icon "button" at bounding box center [687, 412] width 19 height 19
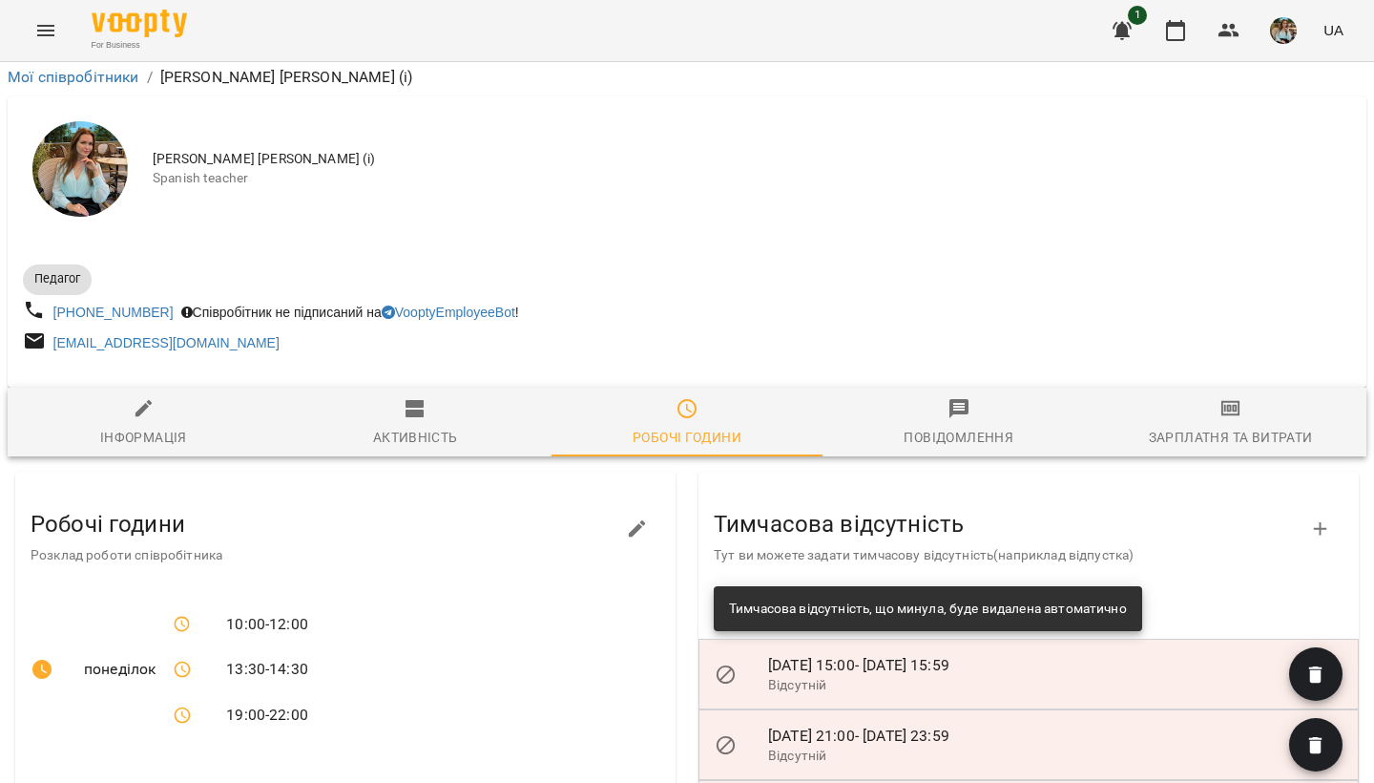
click at [644, 479] on div "Робочі години Розклад роботи співробітника" at bounding box center [345, 528] width 660 height 99
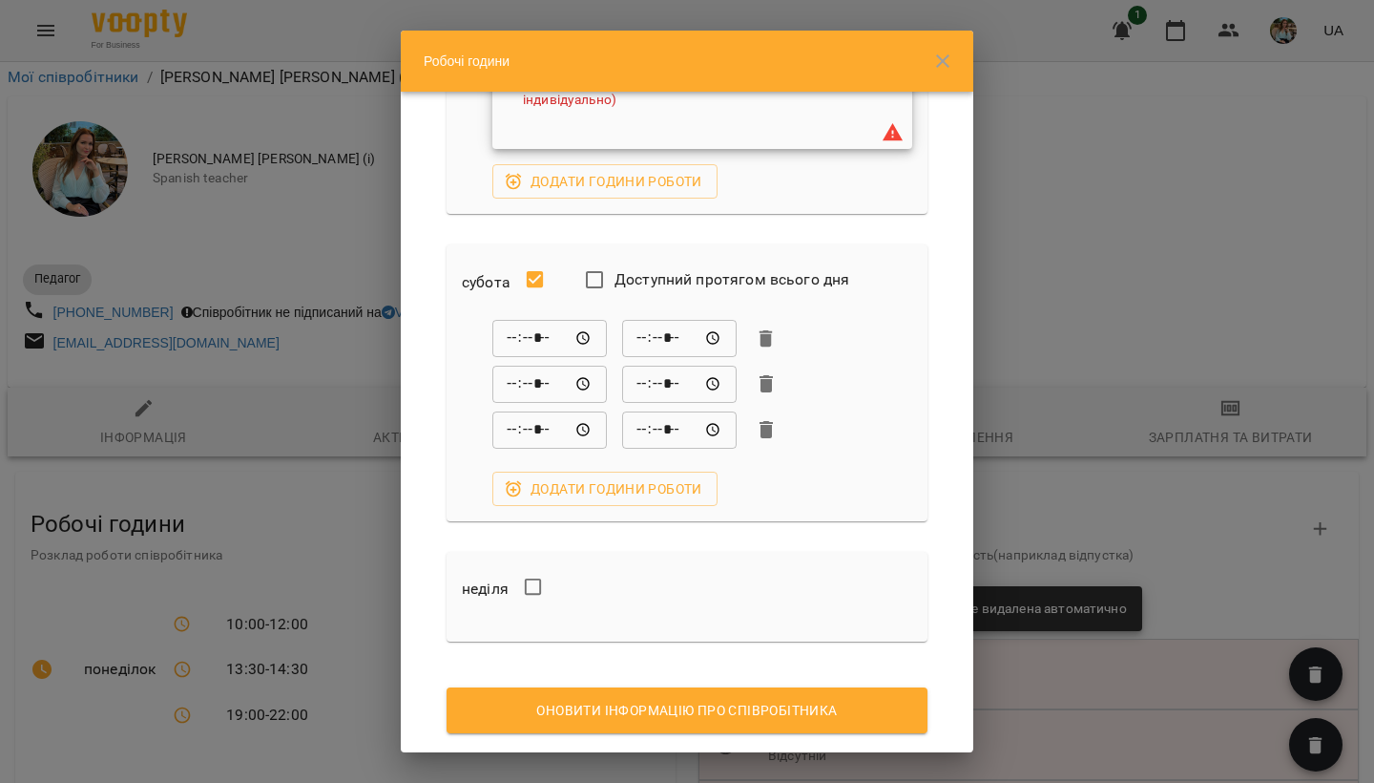
scroll to position [1670, 0]
click at [685, 700] on span "Оновити інформацію про співробітника" at bounding box center [687, 711] width 450 height 23
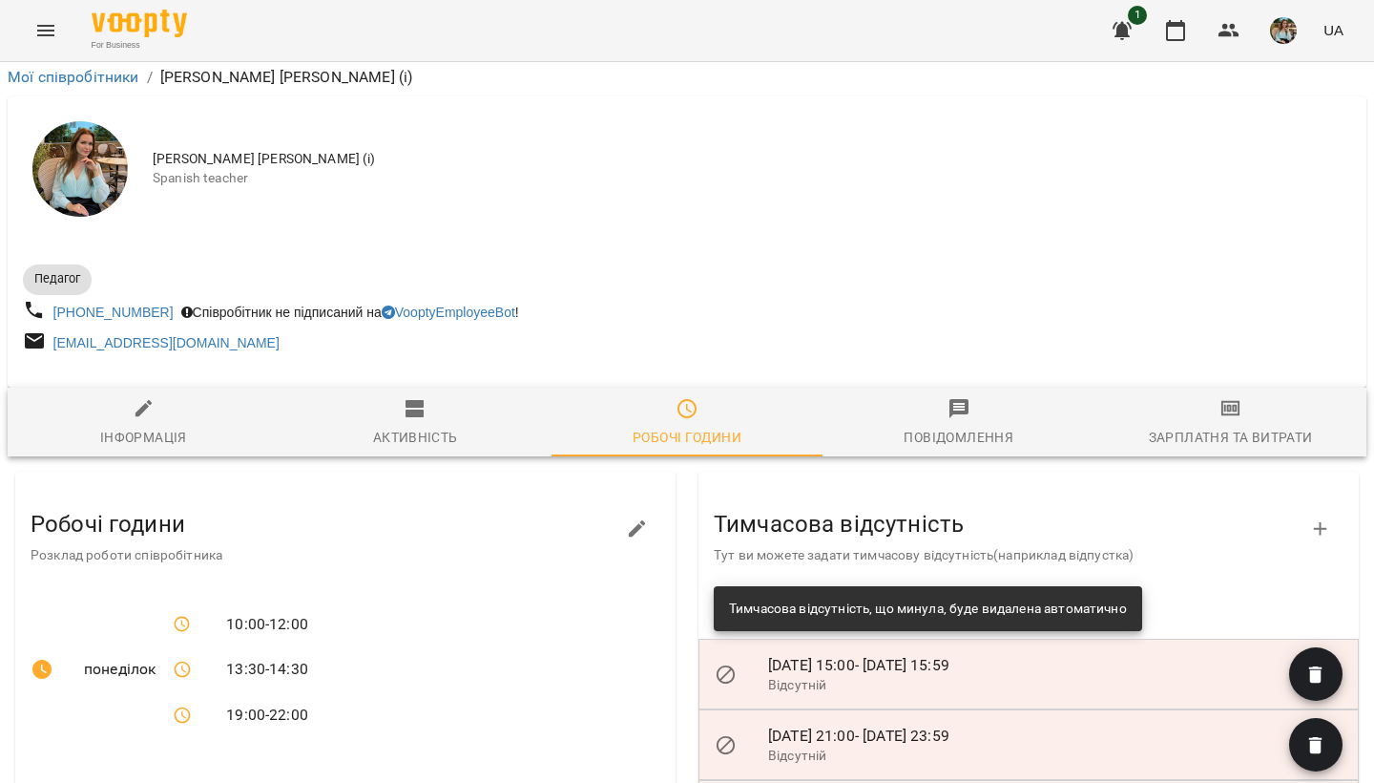
click at [1289, 27] on img "button" at bounding box center [1283, 30] width 27 height 27
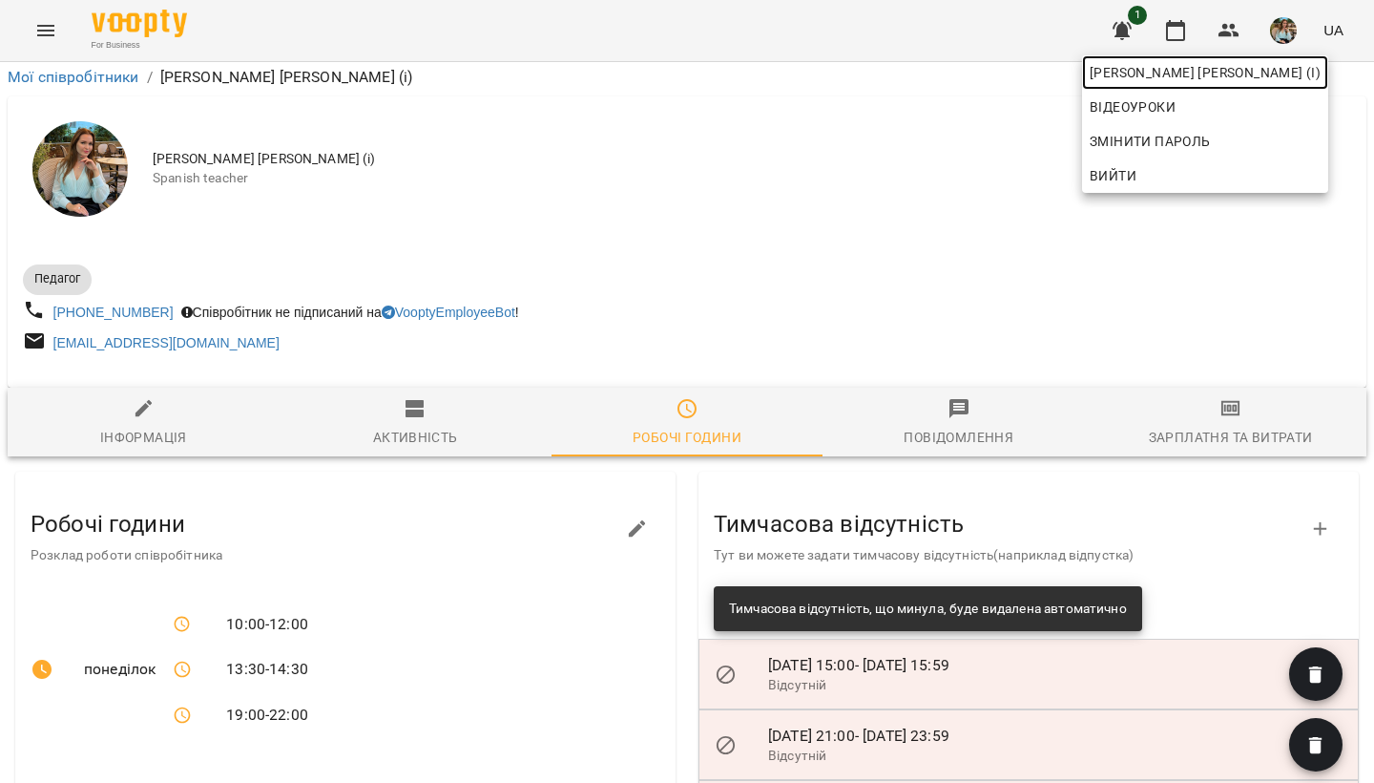
click at [1269, 80] on span "[PERSON_NAME] [PERSON_NAME] (і)" at bounding box center [1205, 72] width 231 height 23
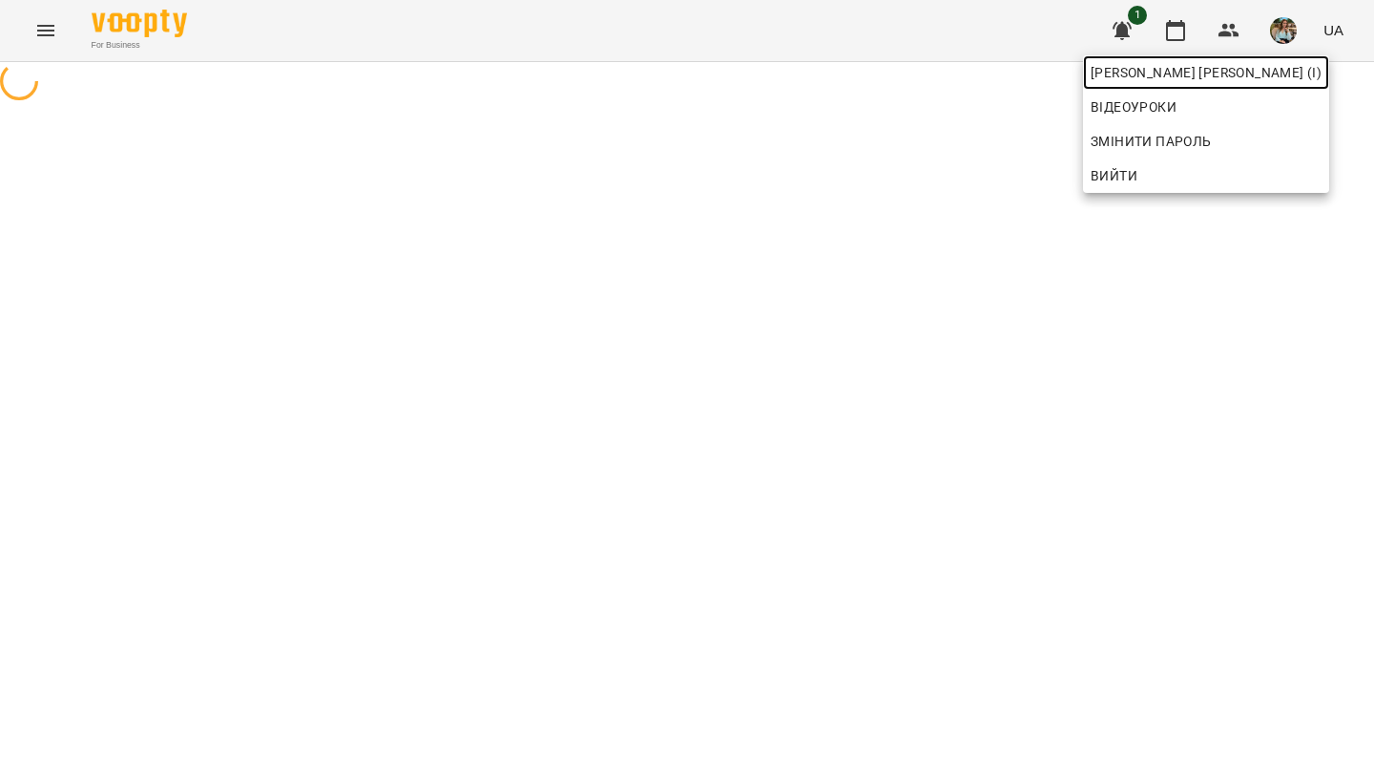
scroll to position [0, 0]
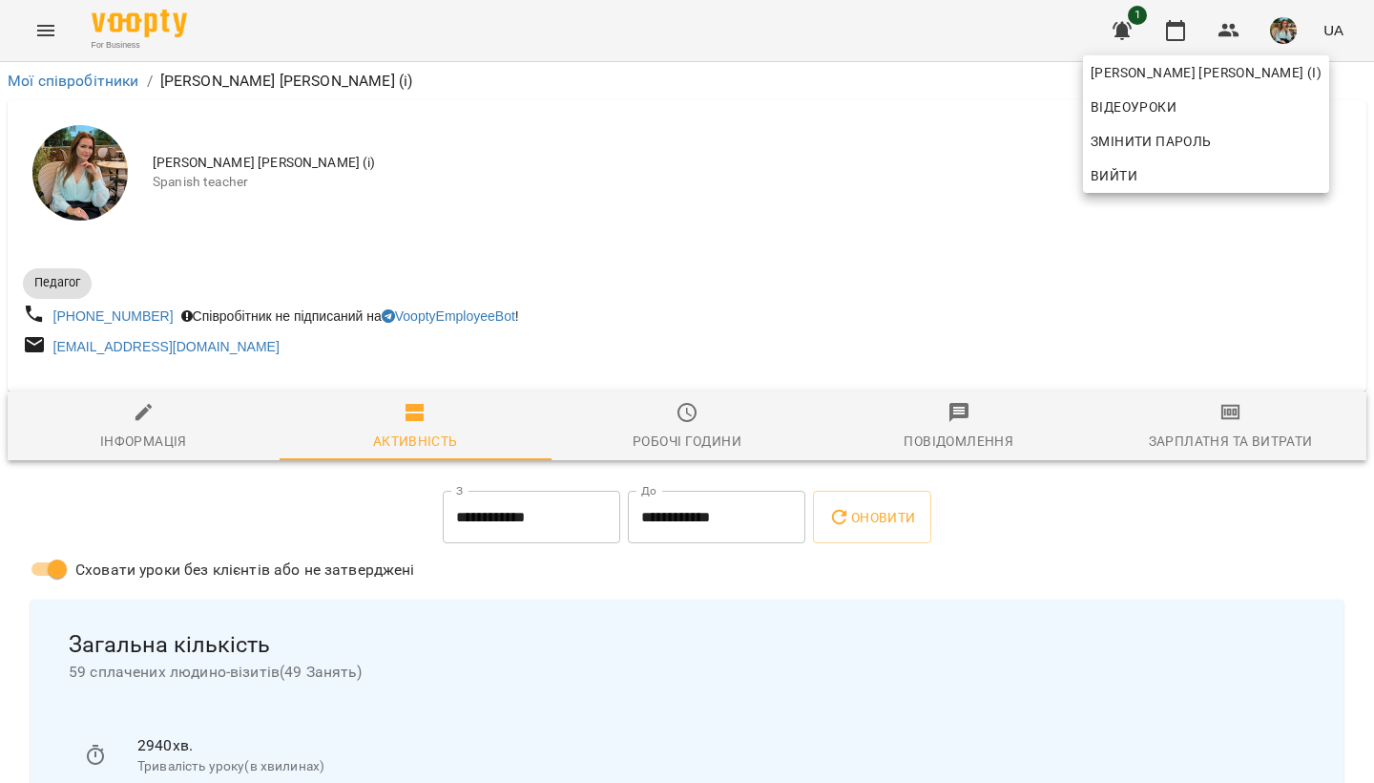
click at [1186, 31] on div at bounding box center [687, 391] width 1374 height 783
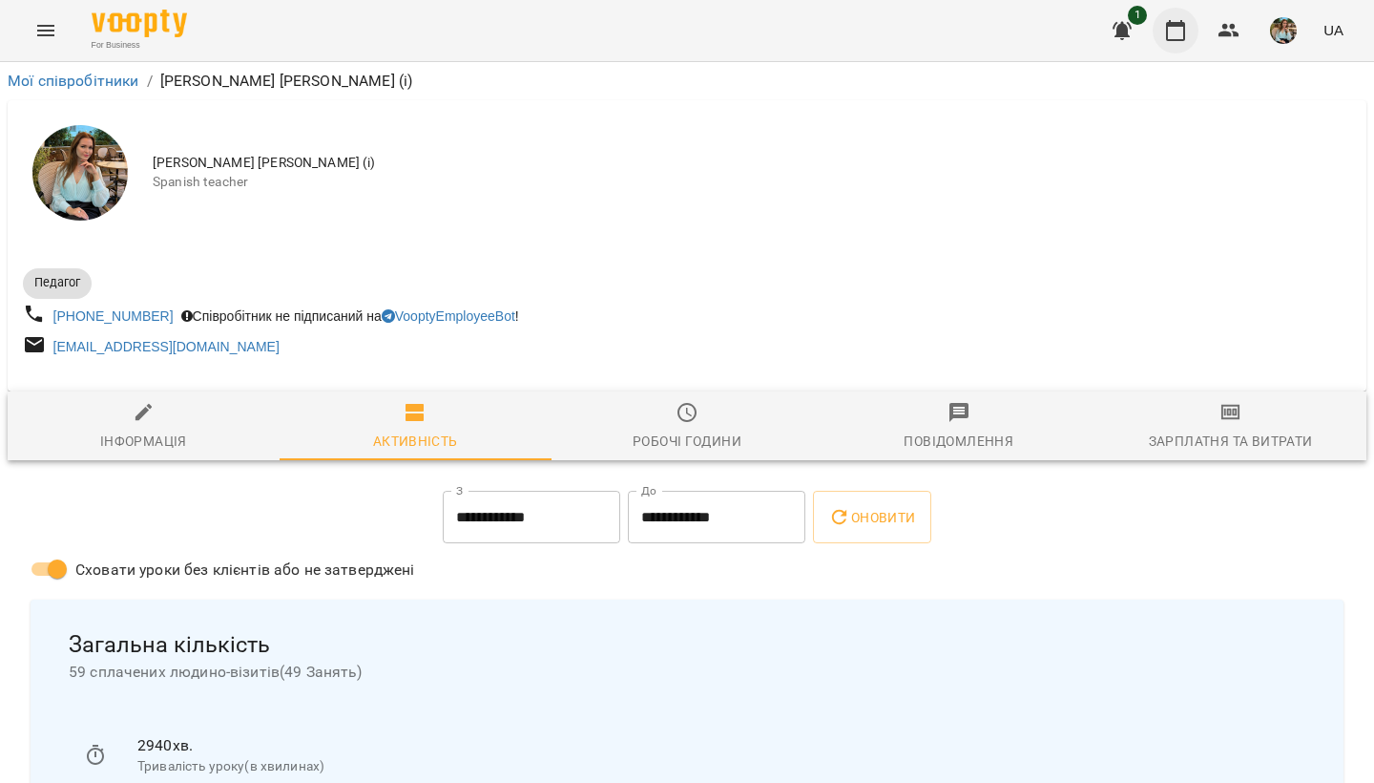
click at [1169, 33] on icon "button" at bounding box center [1175, 30] width 19 height 21
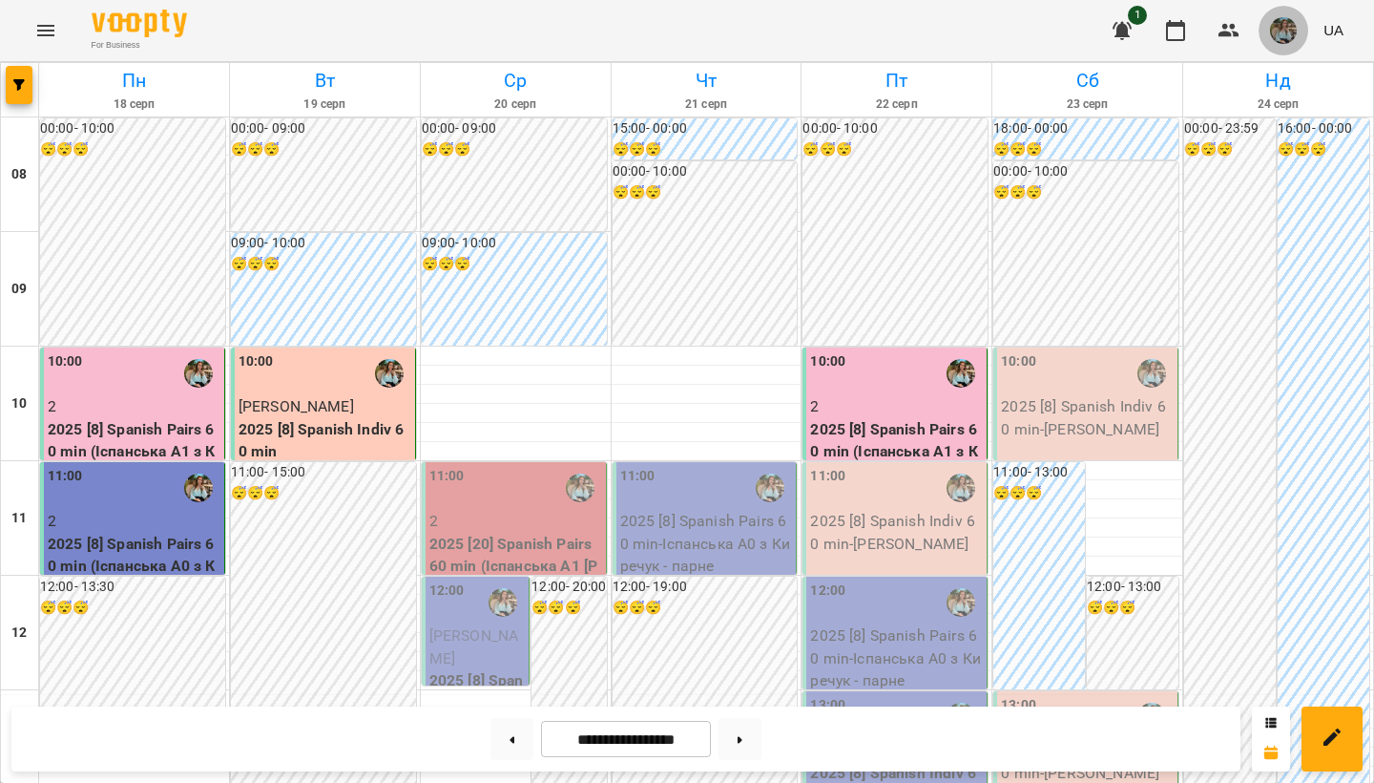
click at [1293, 8] on button "button" at bounding box center [1284, 31] width 50 height 50
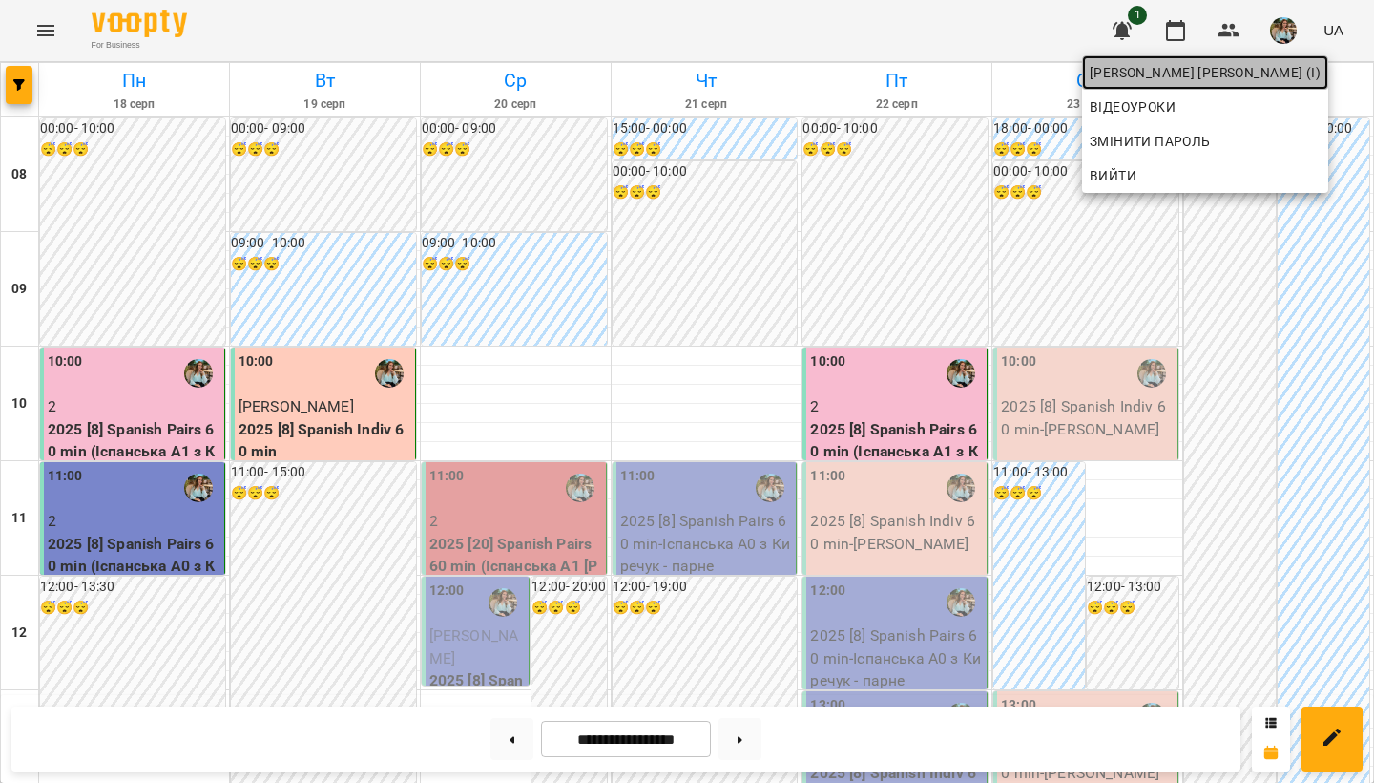
click at [1269, 55] on link "[PERSON_NAME] [PERSON_NAME] (і)" at bounding box center [1205, 72] width 246 height 34
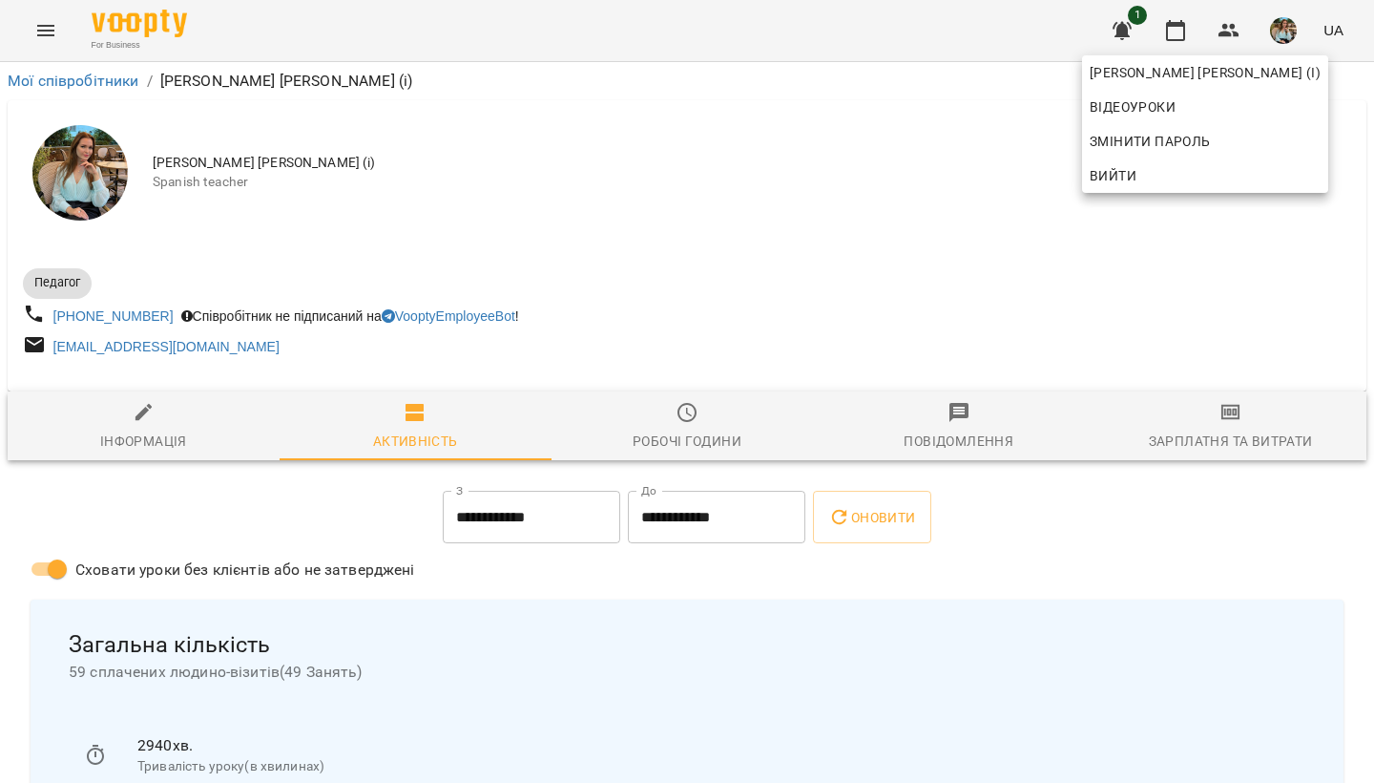
click at [824, 261] on div at bounding box center [687, 391] width 1374 height 783
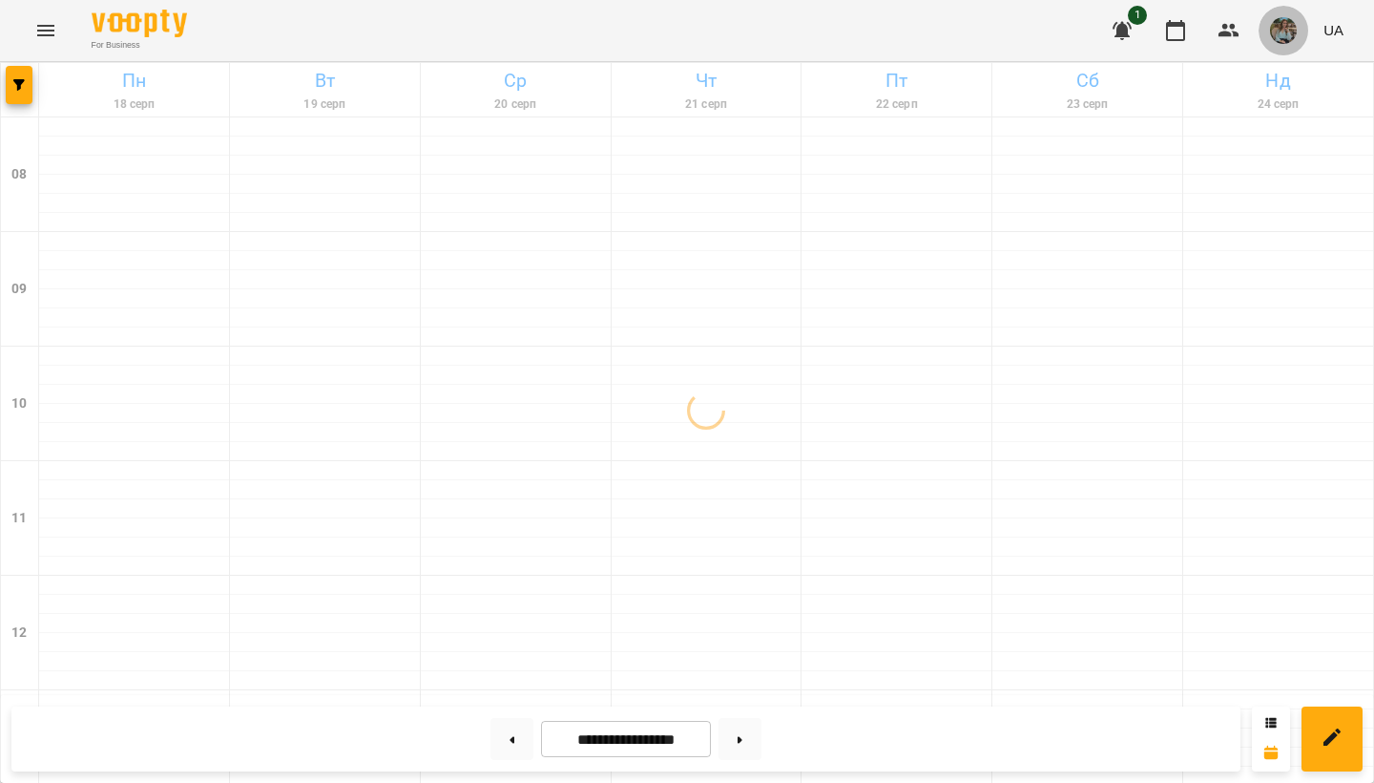
click at [1288, 27] on img "button" at bounding box center [1283, 30] width 27 height 27
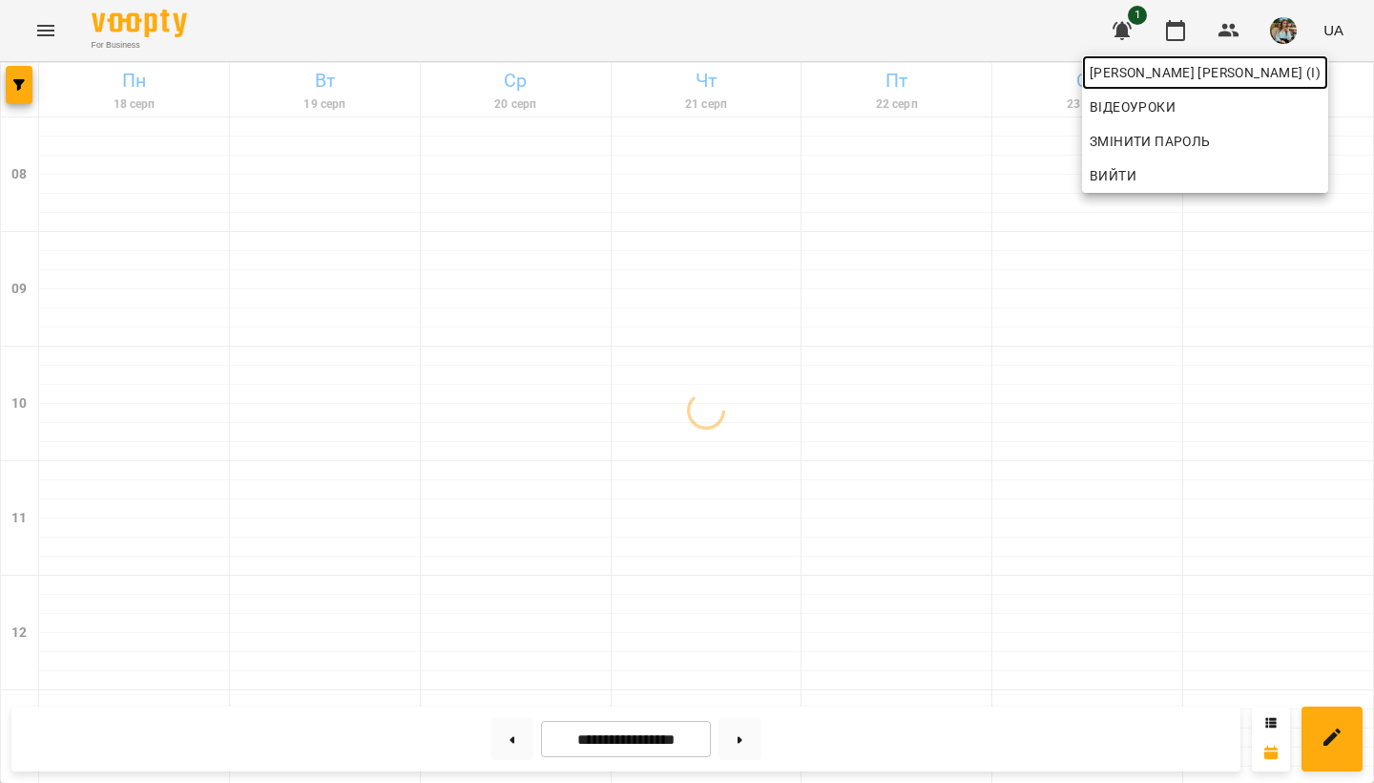
click at [1287, 79] on span "[PERSON_NAME] [PERSON_NAME] (і)" at bounding box center [1205, 72] width 231 height 23
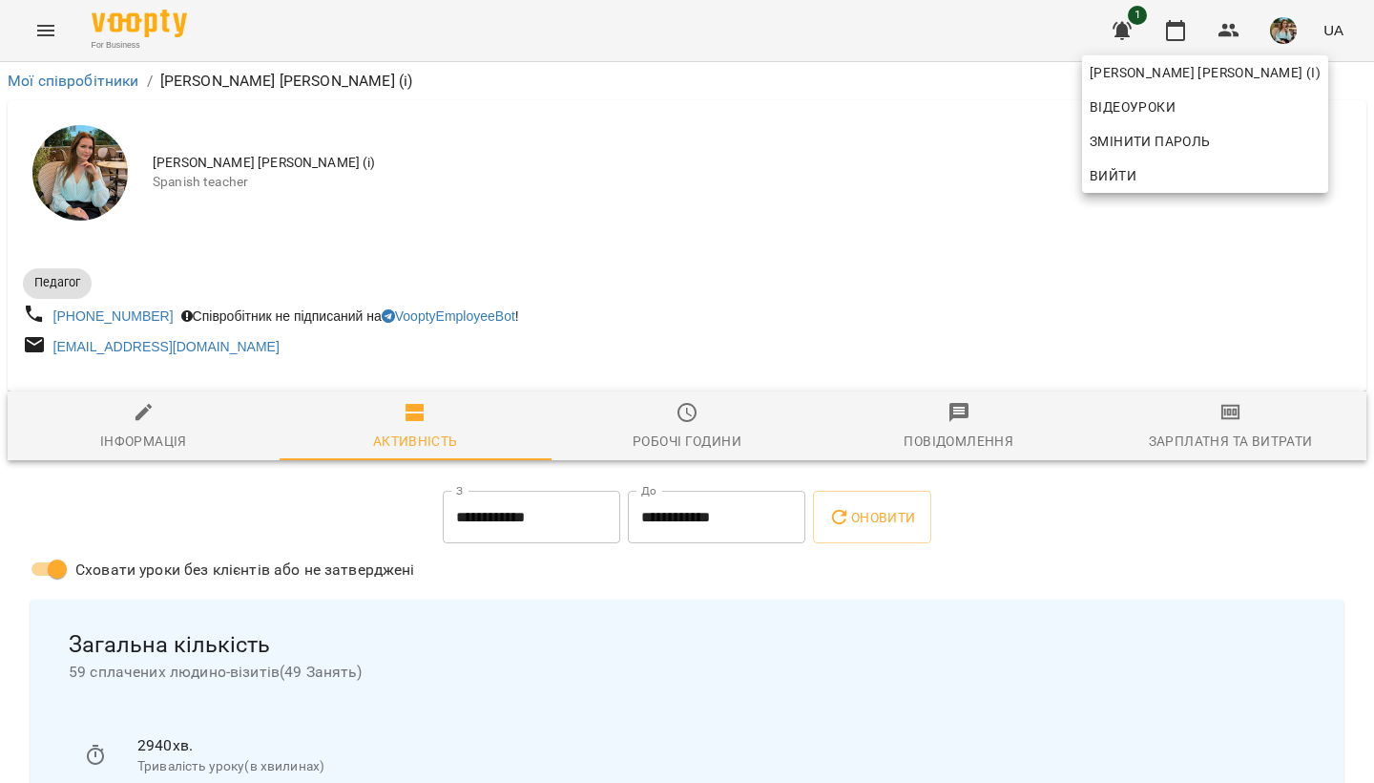
click at [877, 221] on div at bounding box center [687, 391] width 1374 height 783
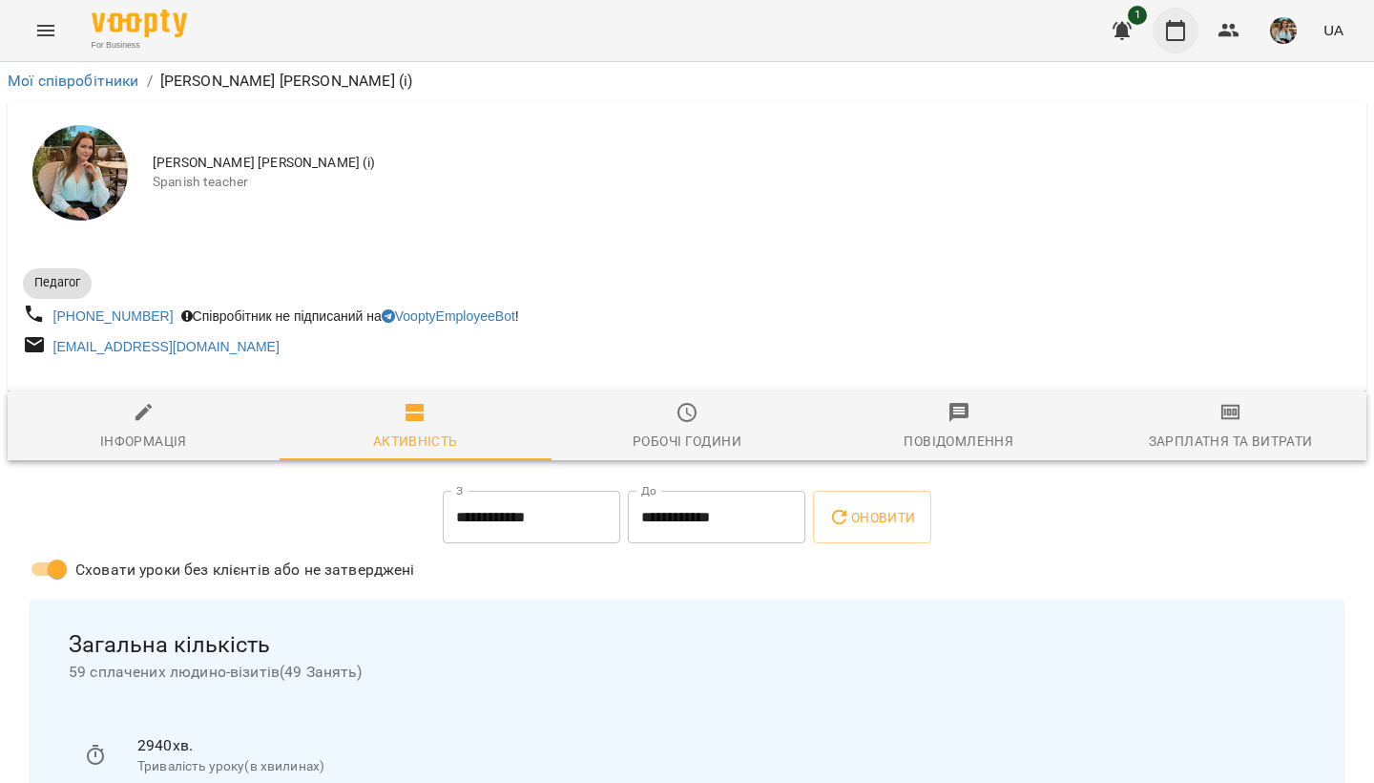
click at [1167, 26] on icon "button" at bounding box center [1175, 30] width 23 height 23
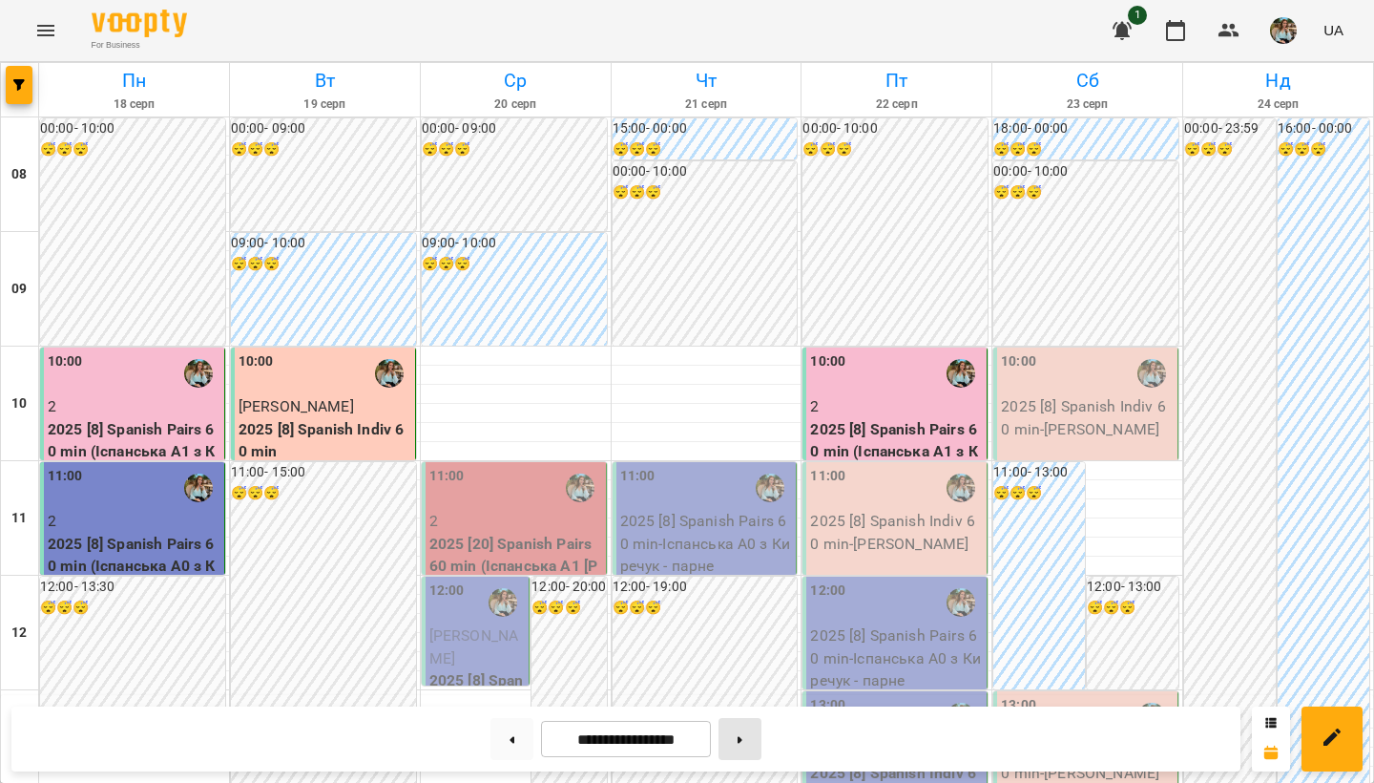
click at [741, 751] on button at bounding box center [740, 739] width 43 height 42
type input "**********"
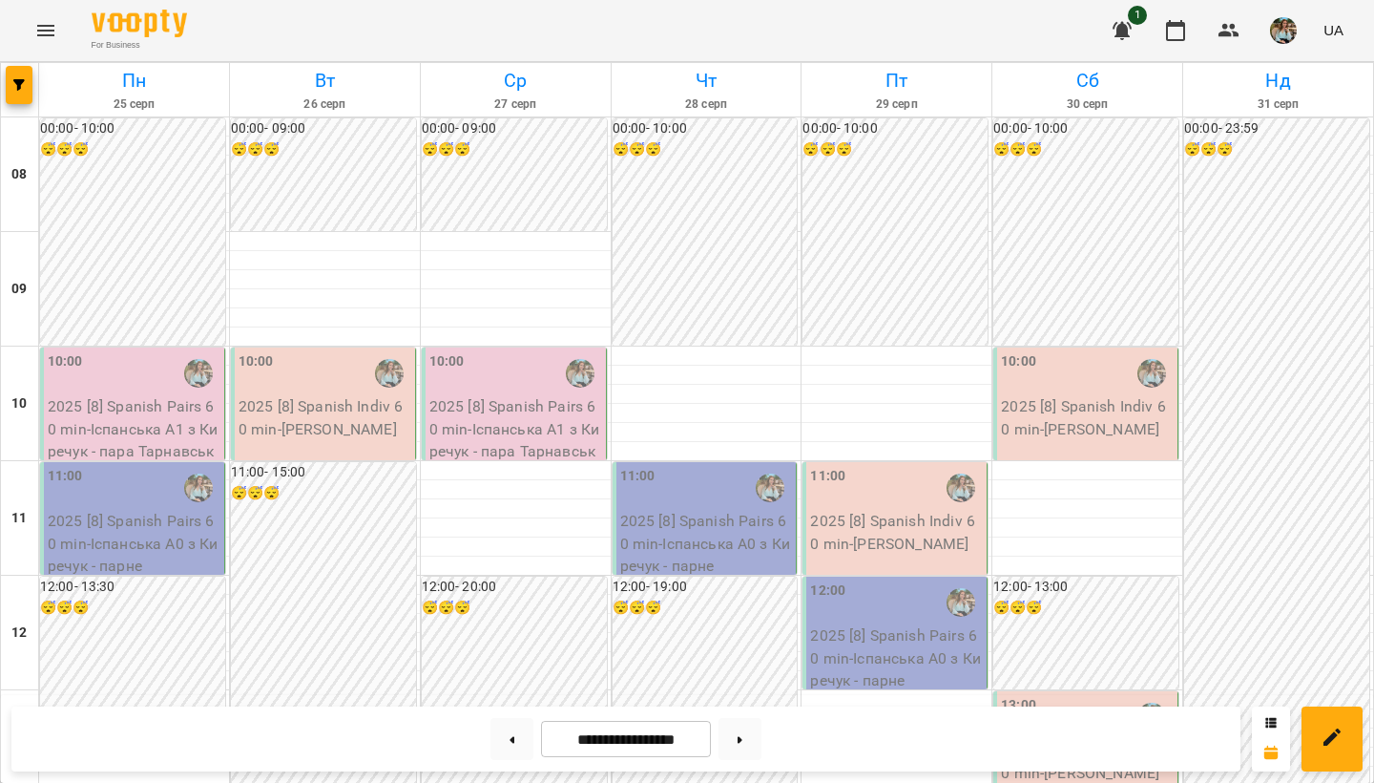
click at [1284, 30] on img "button" at bounding box center [1283, 30] width 27 height 27
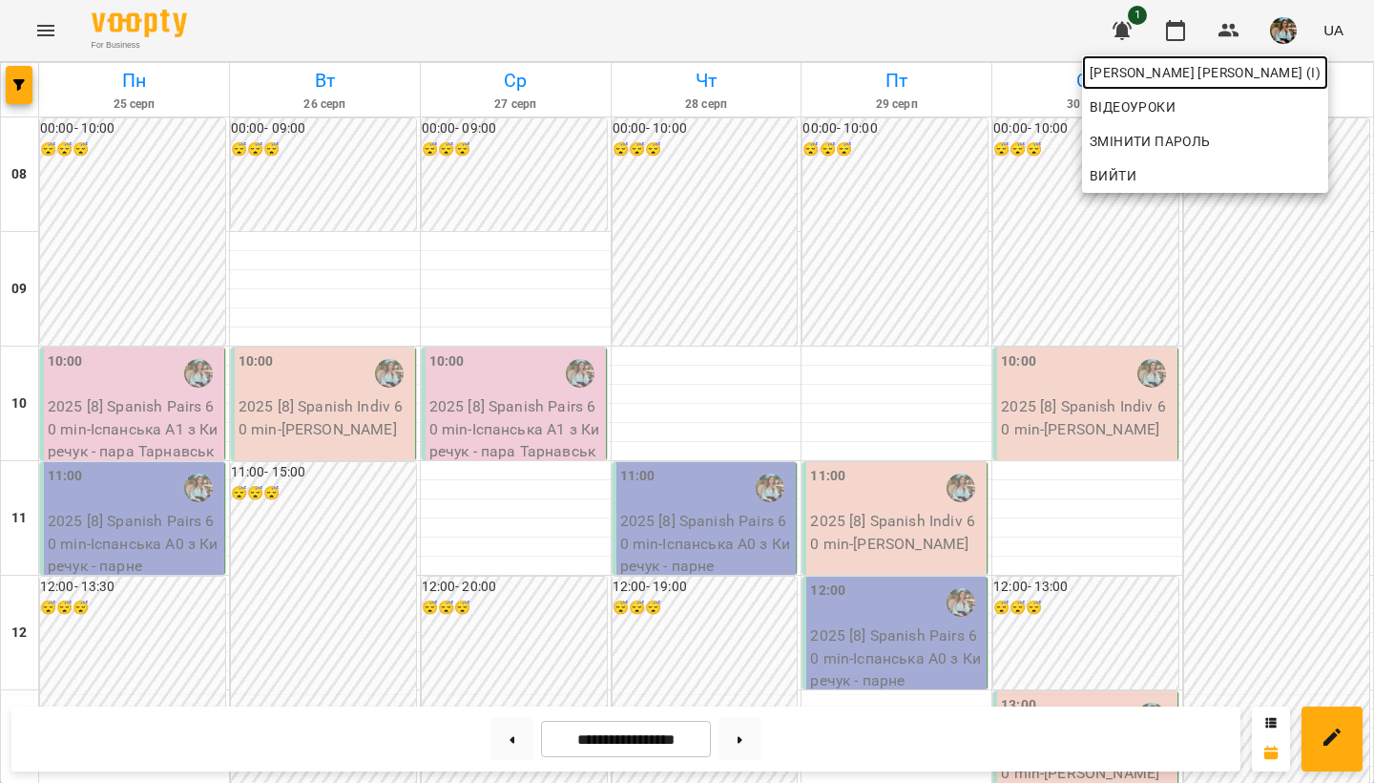
click at [1259, 76] on span "[PERSON_NAME] [PERSON_NAME] (і)" at bounding box center [1205, 72] width 231 height 23
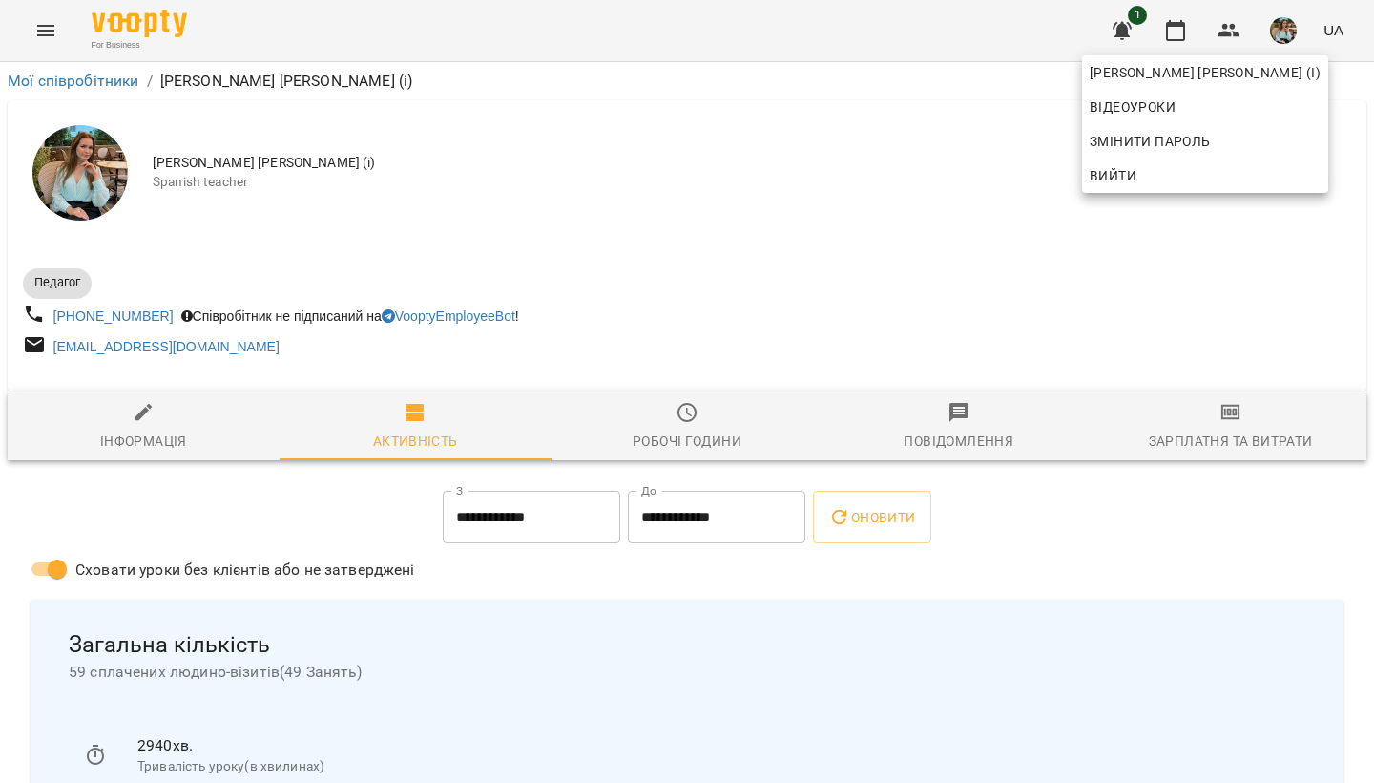
click at [762, 281] on div at bounding box center [687, 391] width 1374 height 783
